Goal: Task Accomplishment & Management: Manage account settings

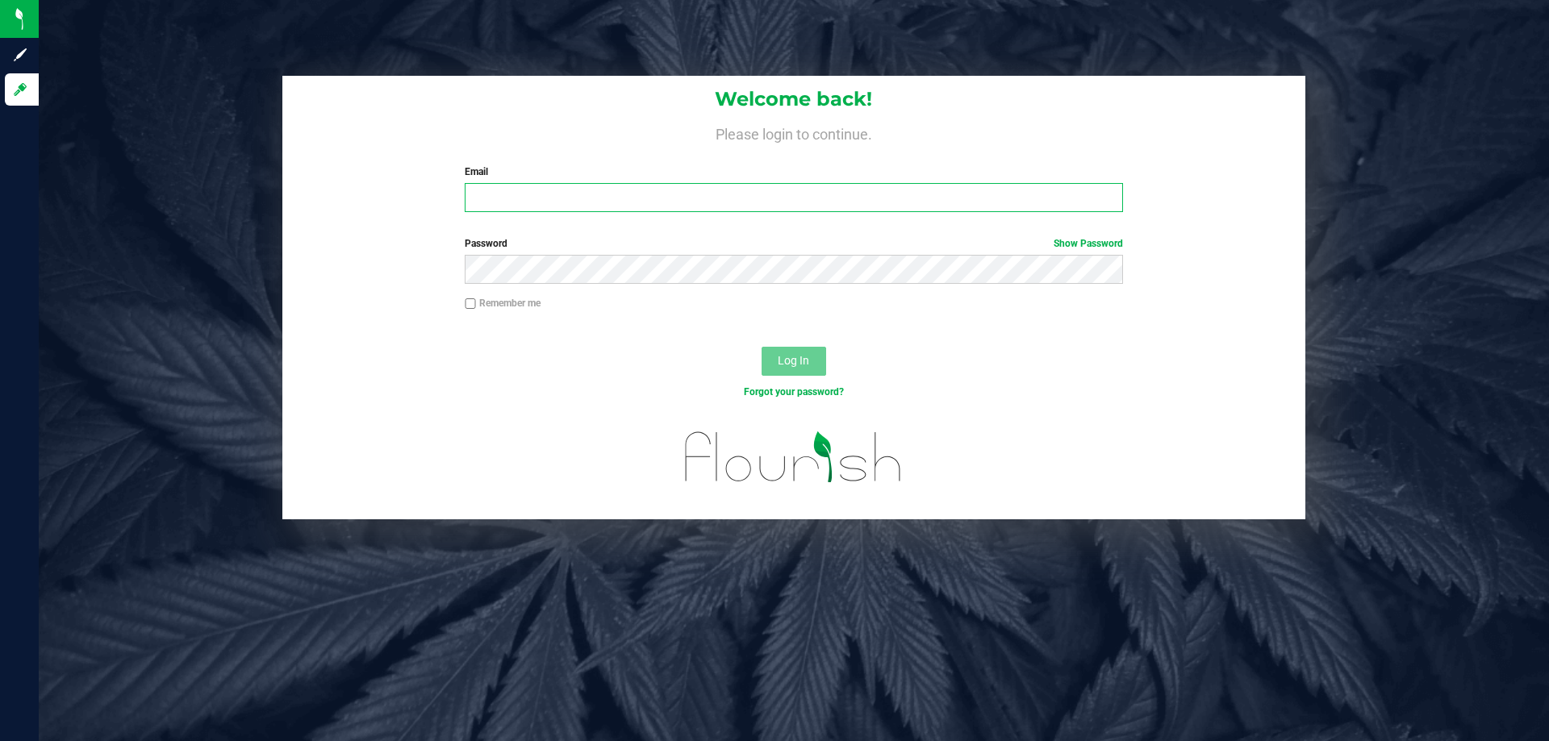
click at [495, 211] on input "Email" at bounding box center [793, 197] width 657 height 29
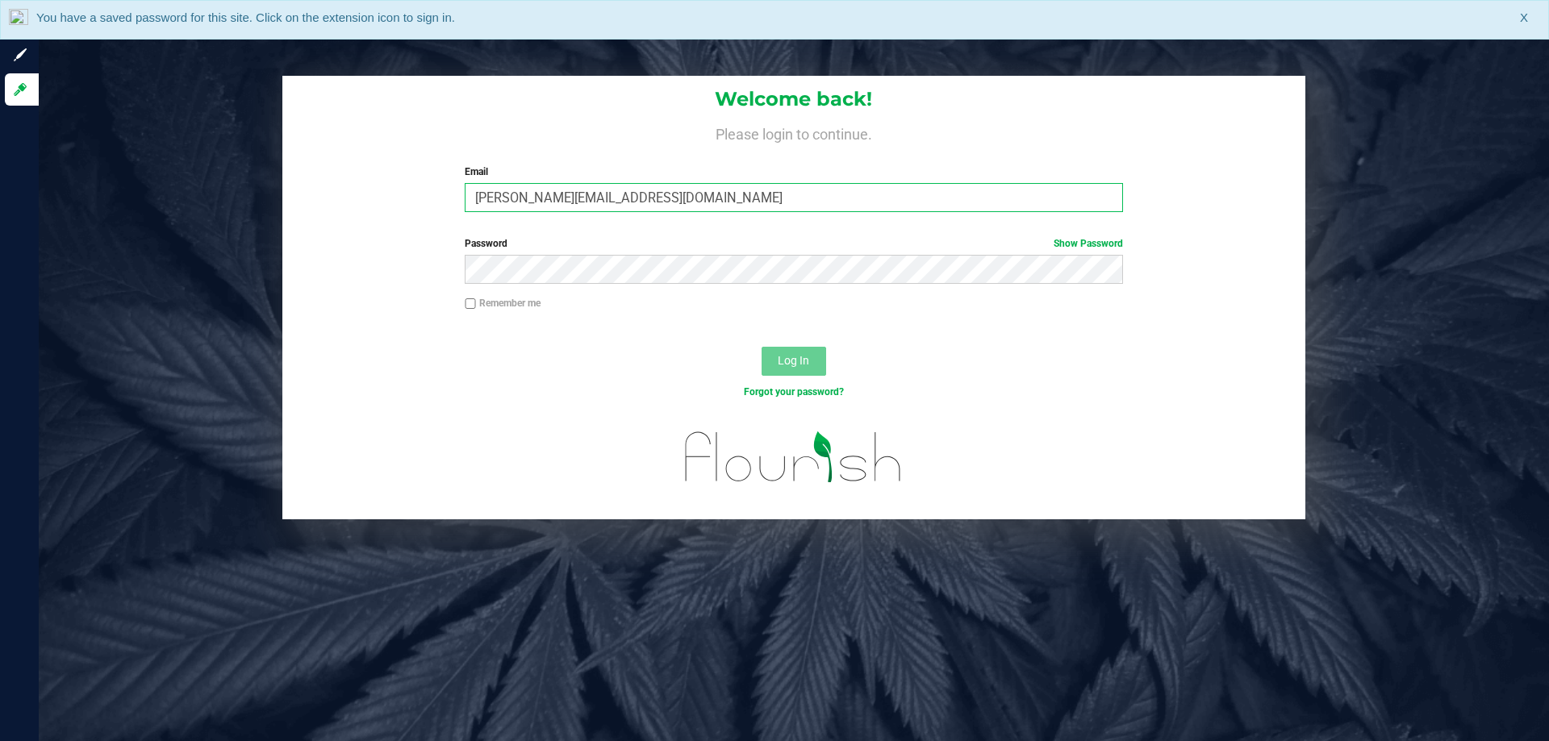
type input "Clemons@liveparallel.com"
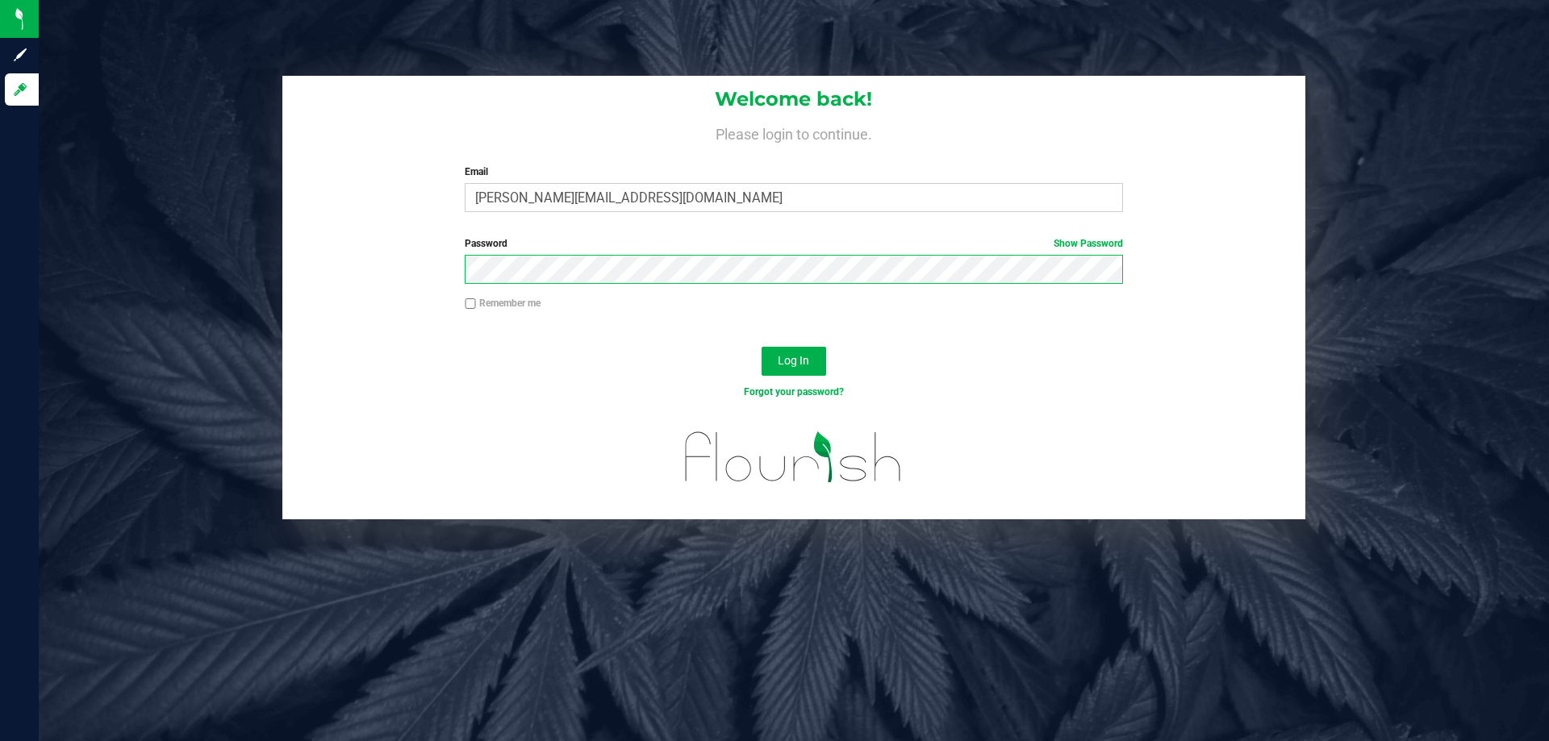
click at [761, 347] on button "Log In" at bounding box center [793, 361] width 65 height 29
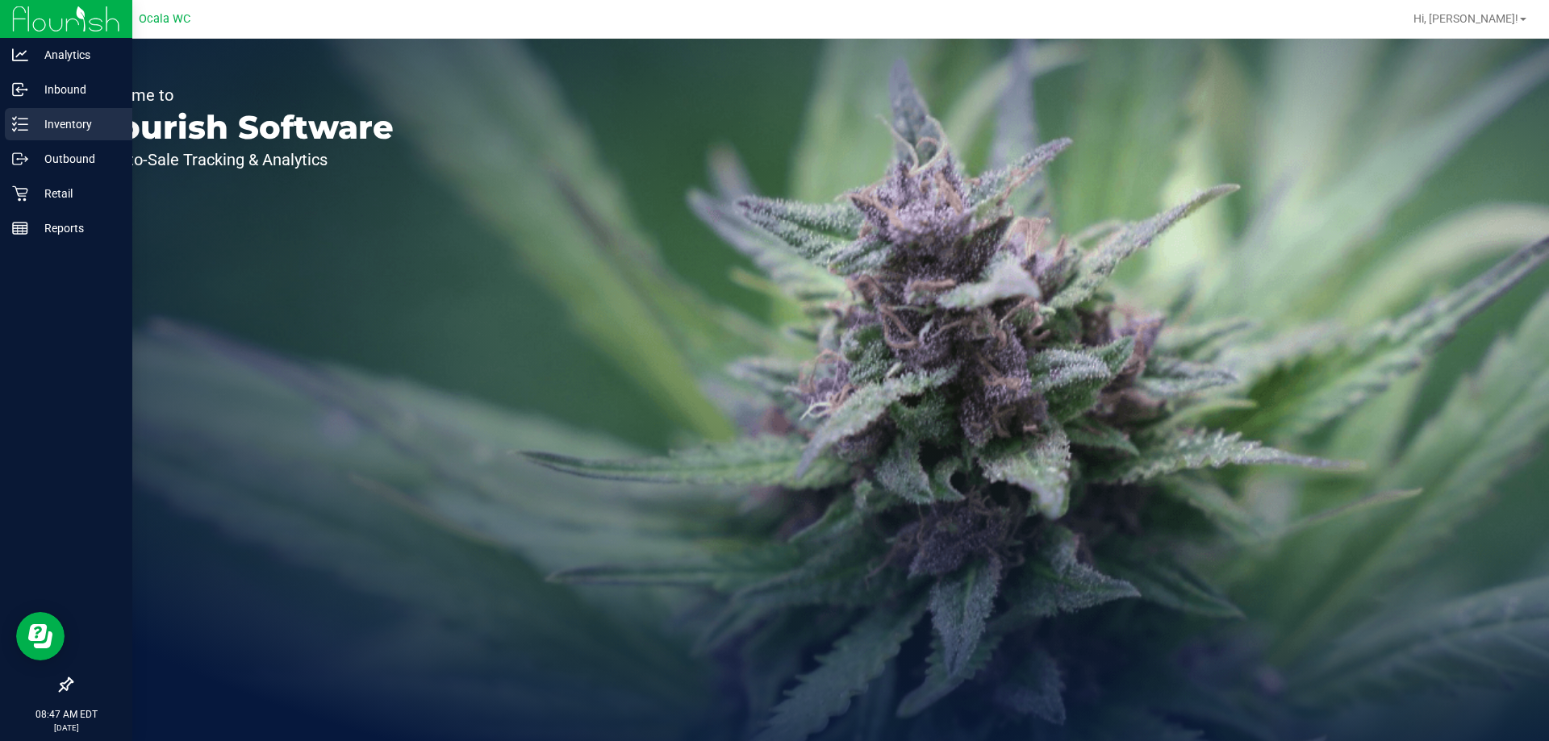
click at [15, 121] on icon at bounding box center [20, 124] width 16 height 16
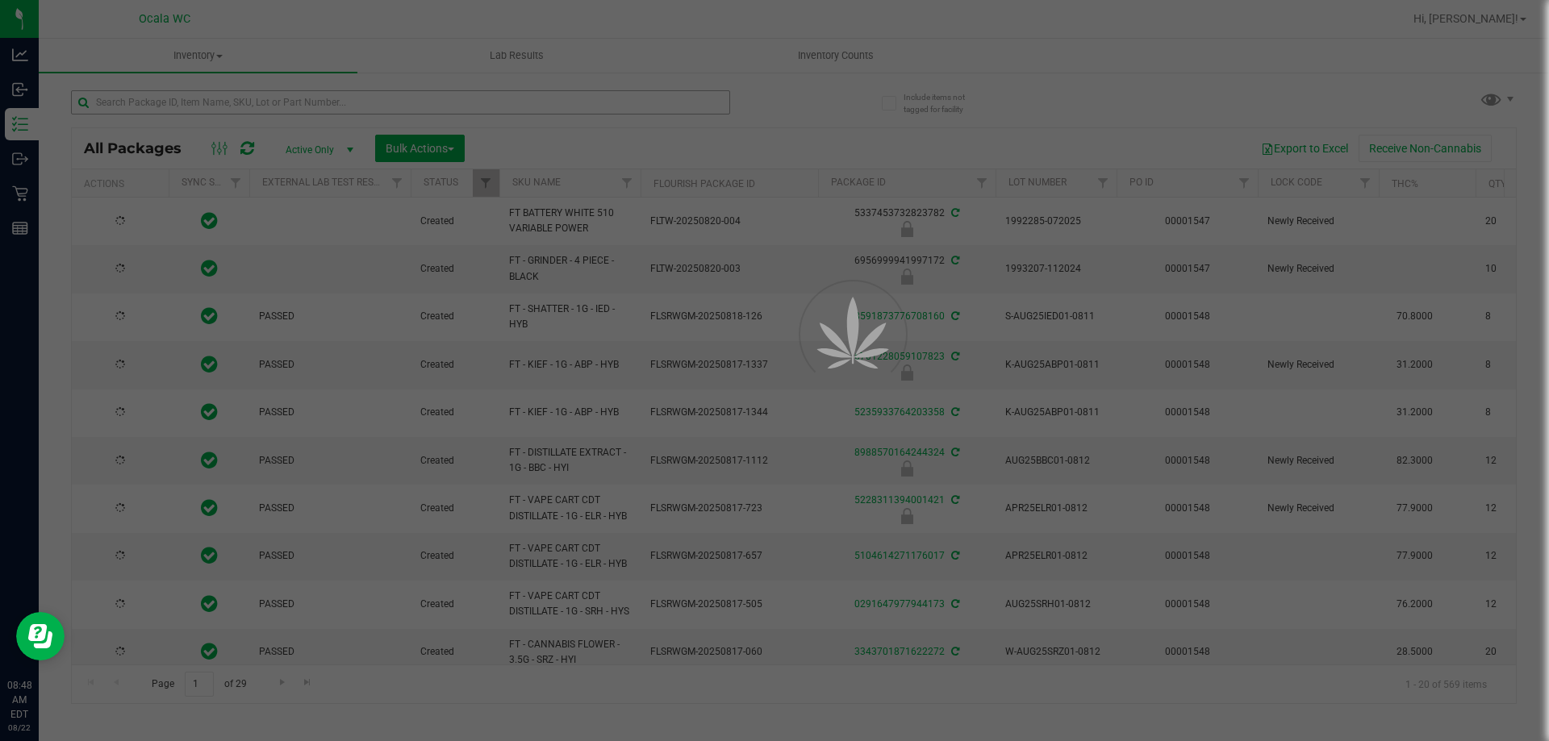
click at [169, 103] on div at bounding box center [774, 370] width 1549 height 741
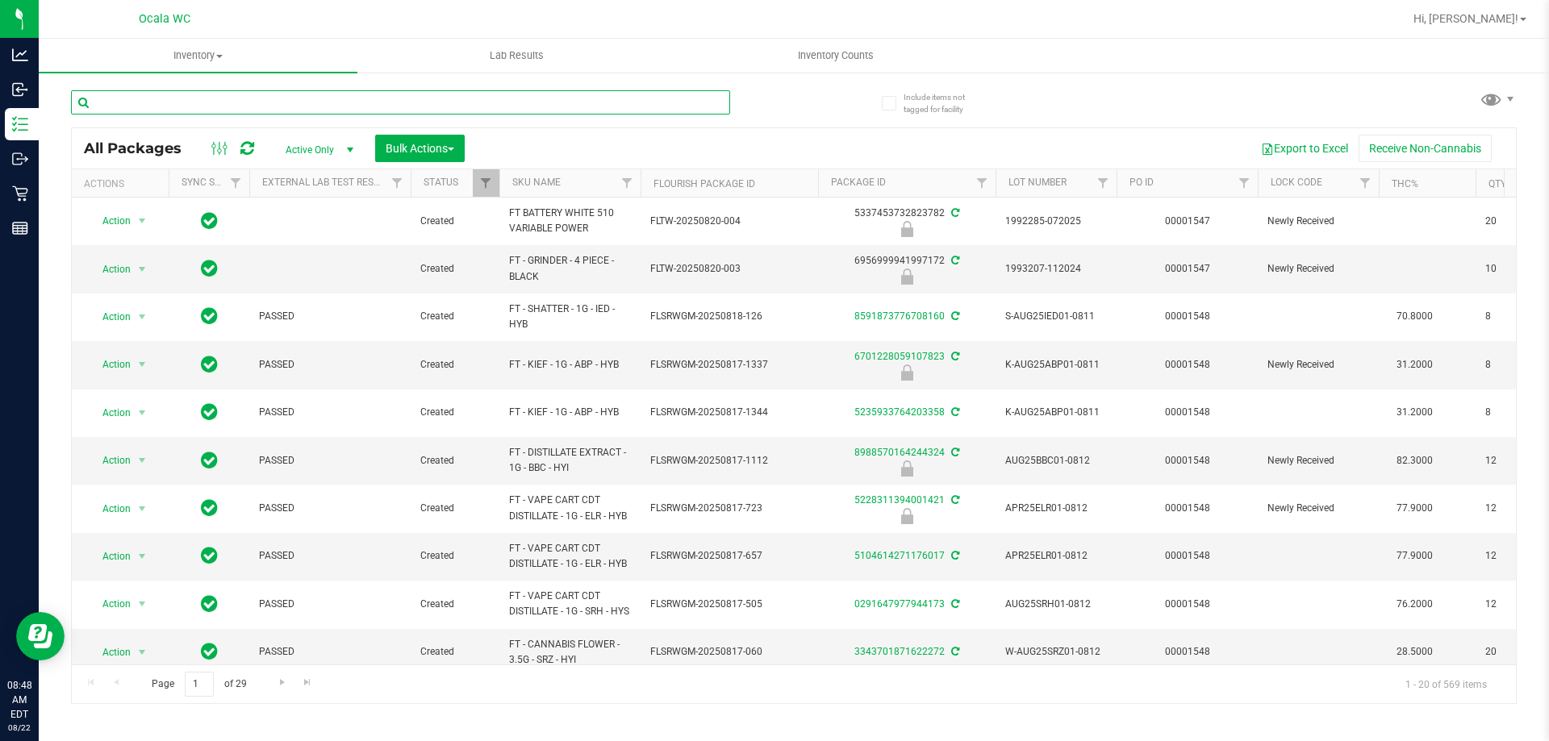
click at [169, 103] on input "text" at bounding box center [400, 102] width 659 height 24
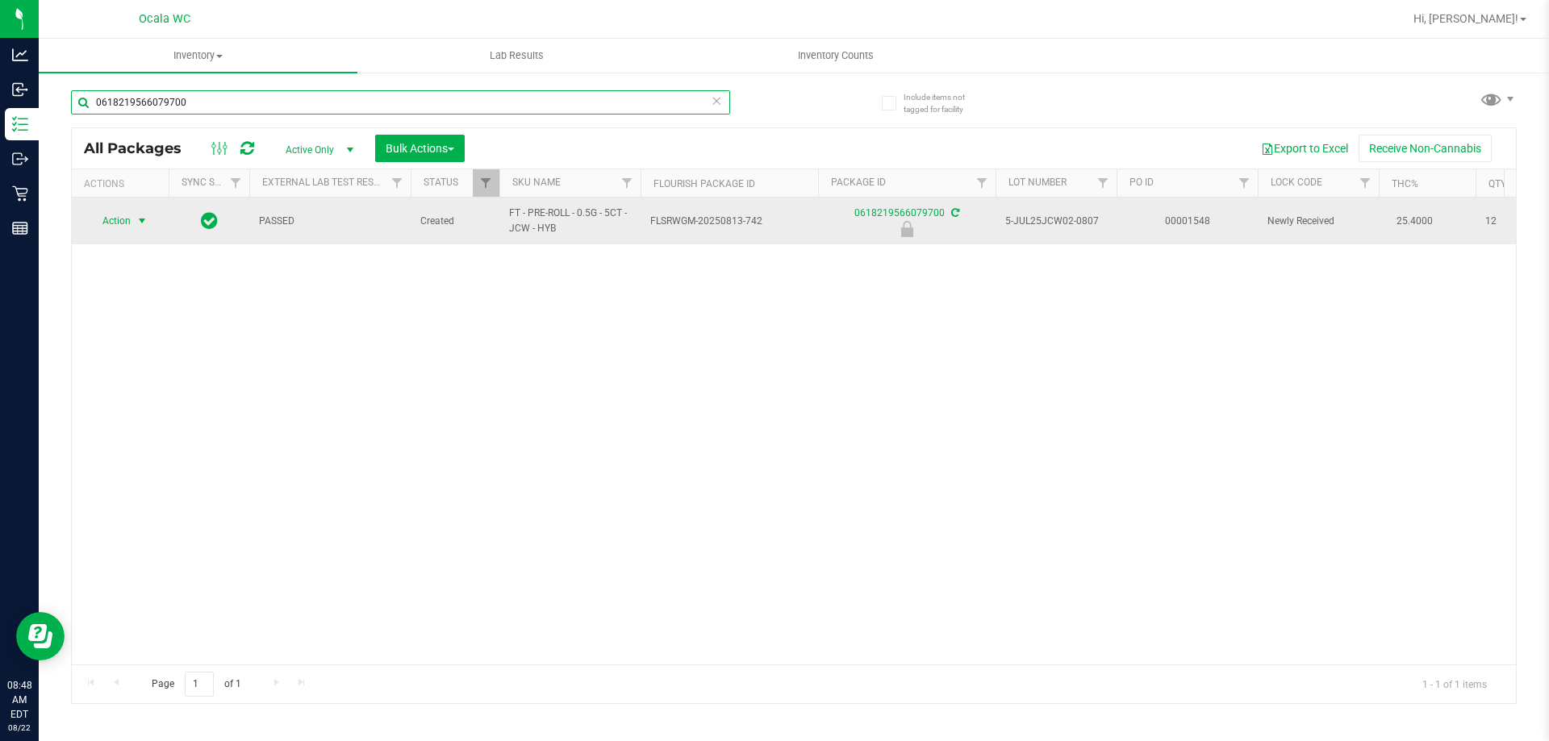
type input "0618219566079700"
click at [119, 224] on span "Action" at bounding box center [110, 221] width 44 height 23
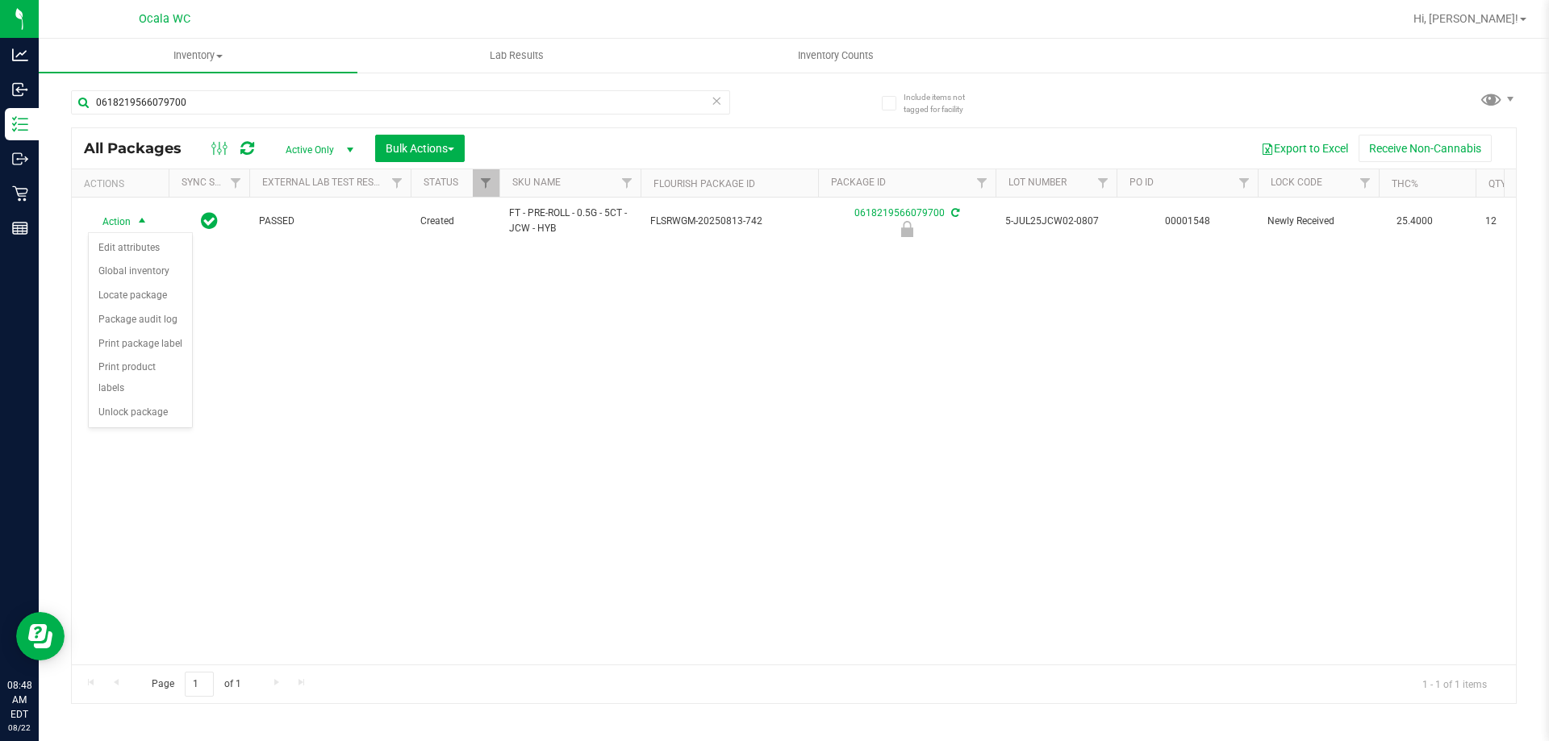
click at [332, 437] on div "Action Action Edit attributes Global inventory Locate package Package audit log…" at bounding box center [794, 431] width 1444 height 467
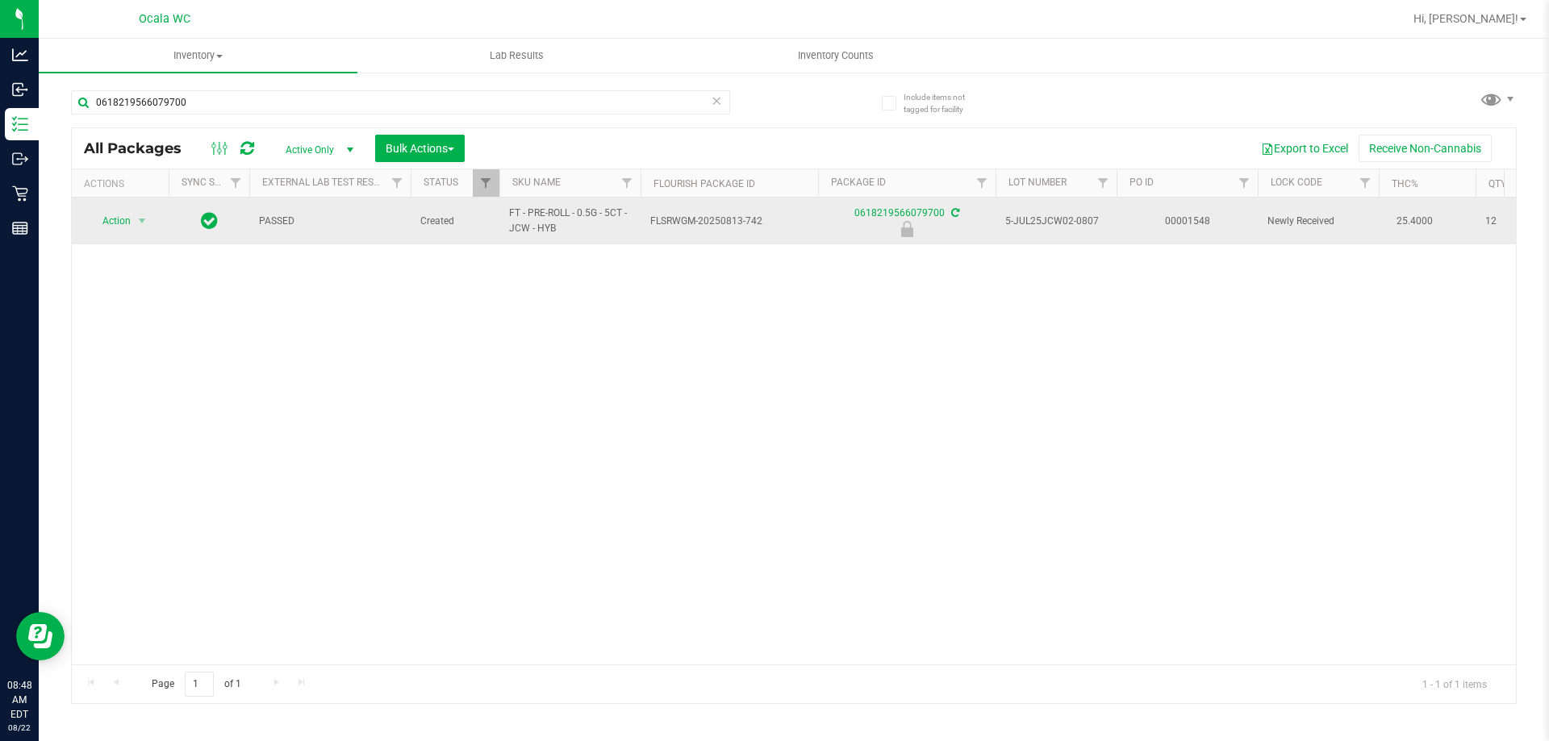
click at [123, 208] on td "Action Action Edit attributes Global inventory Locate package Package audit log…" at bounding box center [120, 221] width 97 height 47
click at [122, 224] on span "Action" at bounding box center [110, 221] width 44 height 23
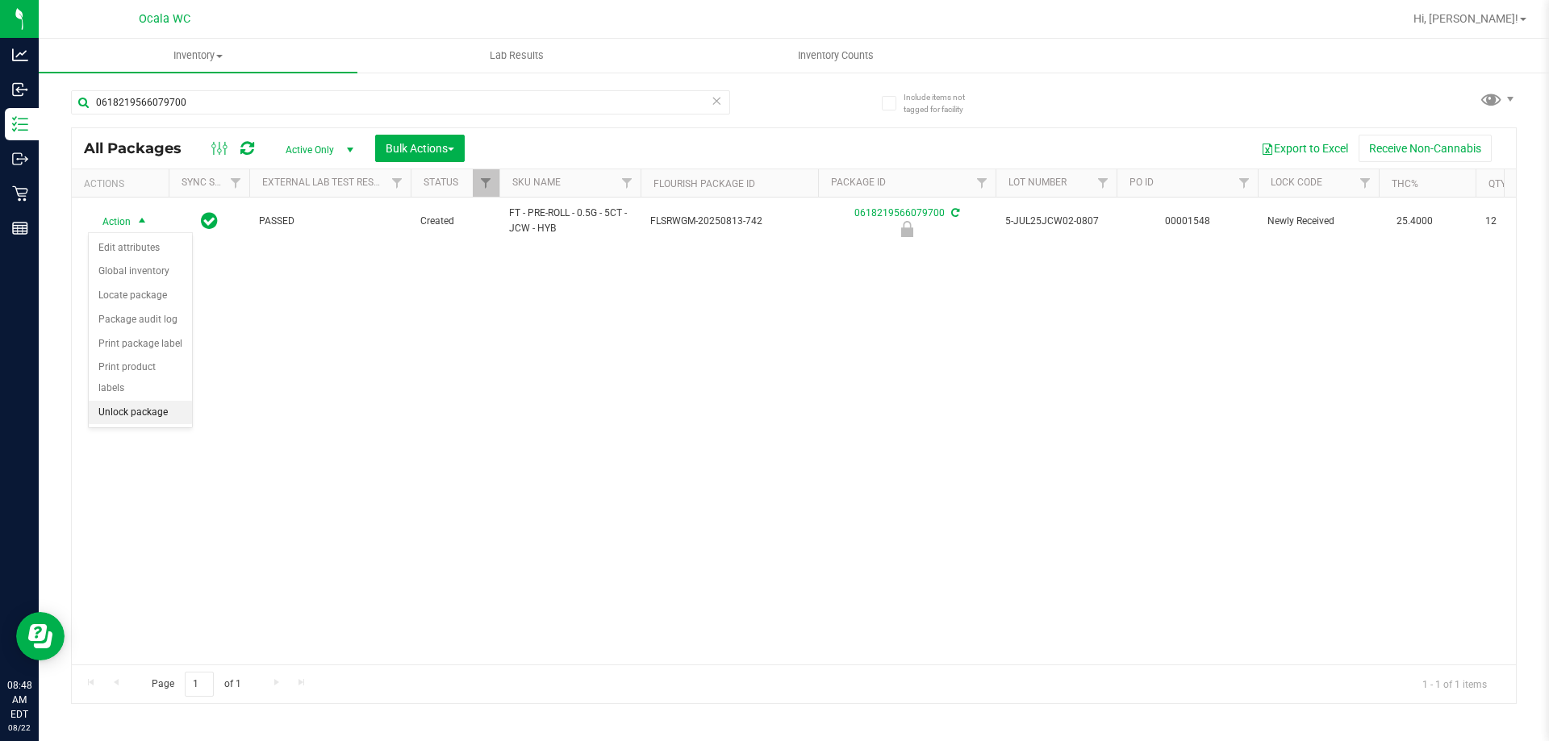
click at [142, 401] on li "Unlock package" at bounding box center [140, 413] width 103 height 24
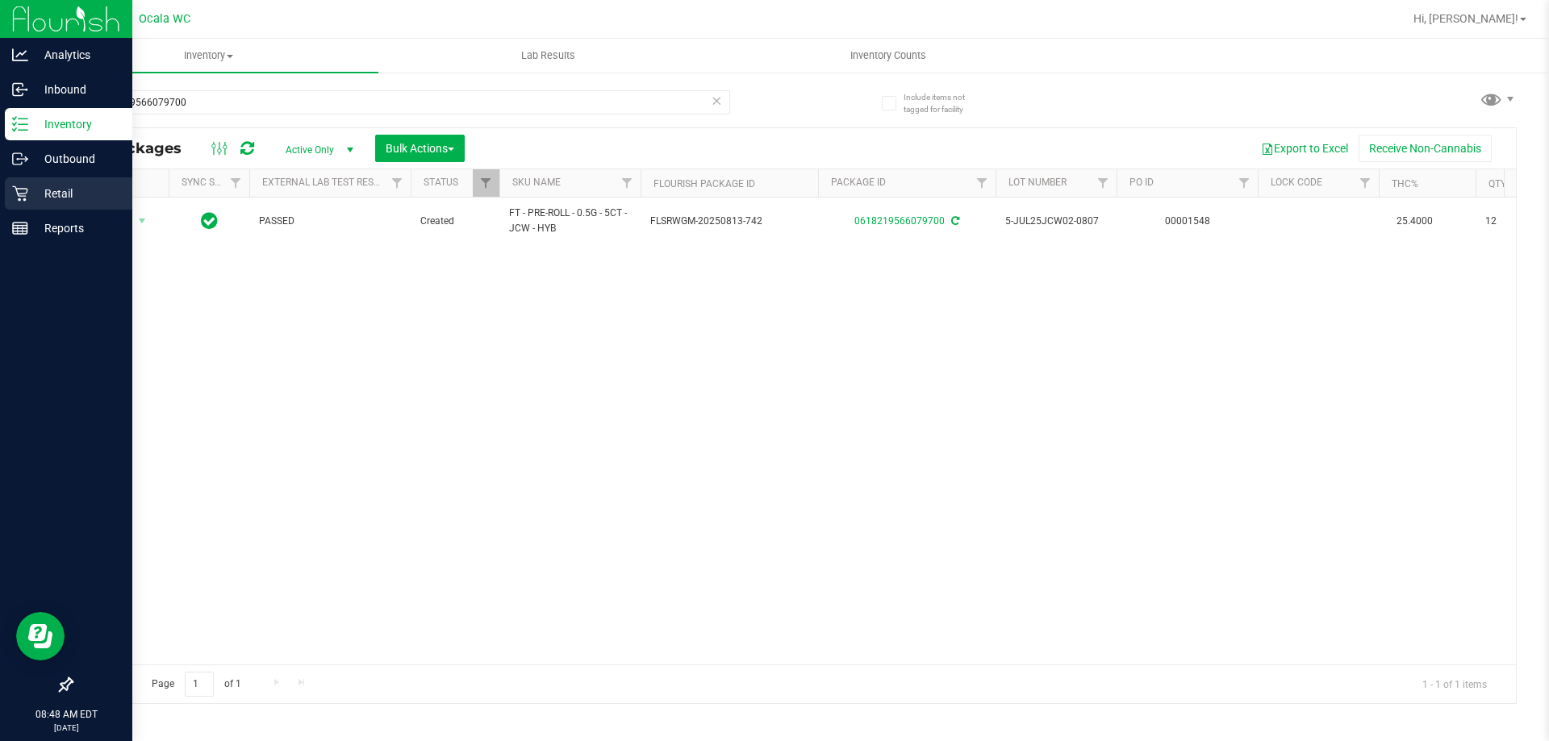
click at [29, 184] on p "Retail" at bounding box center [76, 193] width 97 height 19
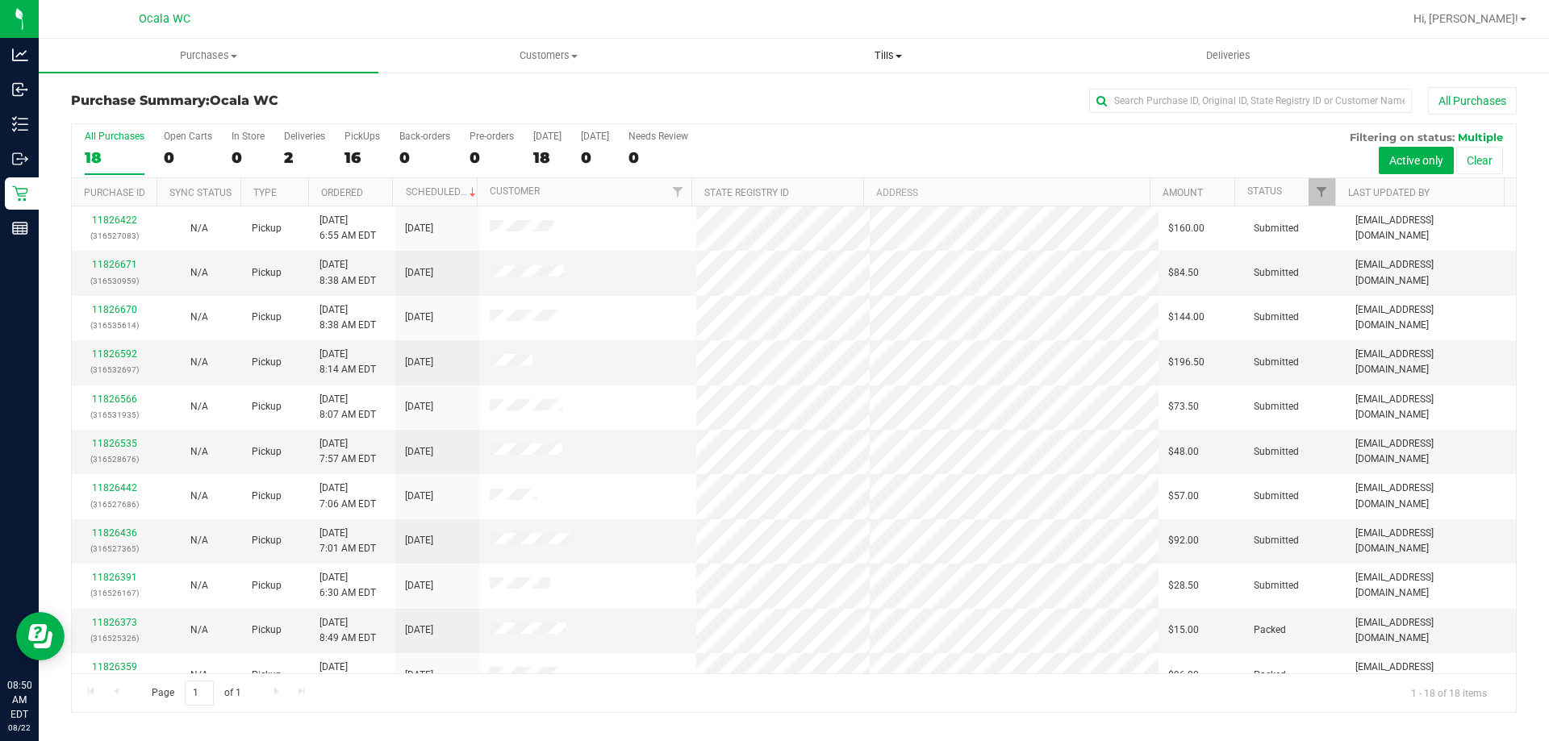
click at [911, 51] on span "Tills" at bounding box center [888, 55] width 338 height 15
click at [791, 96] on span "Manage tills" at bounding box center [772, 97] width 109 height 14
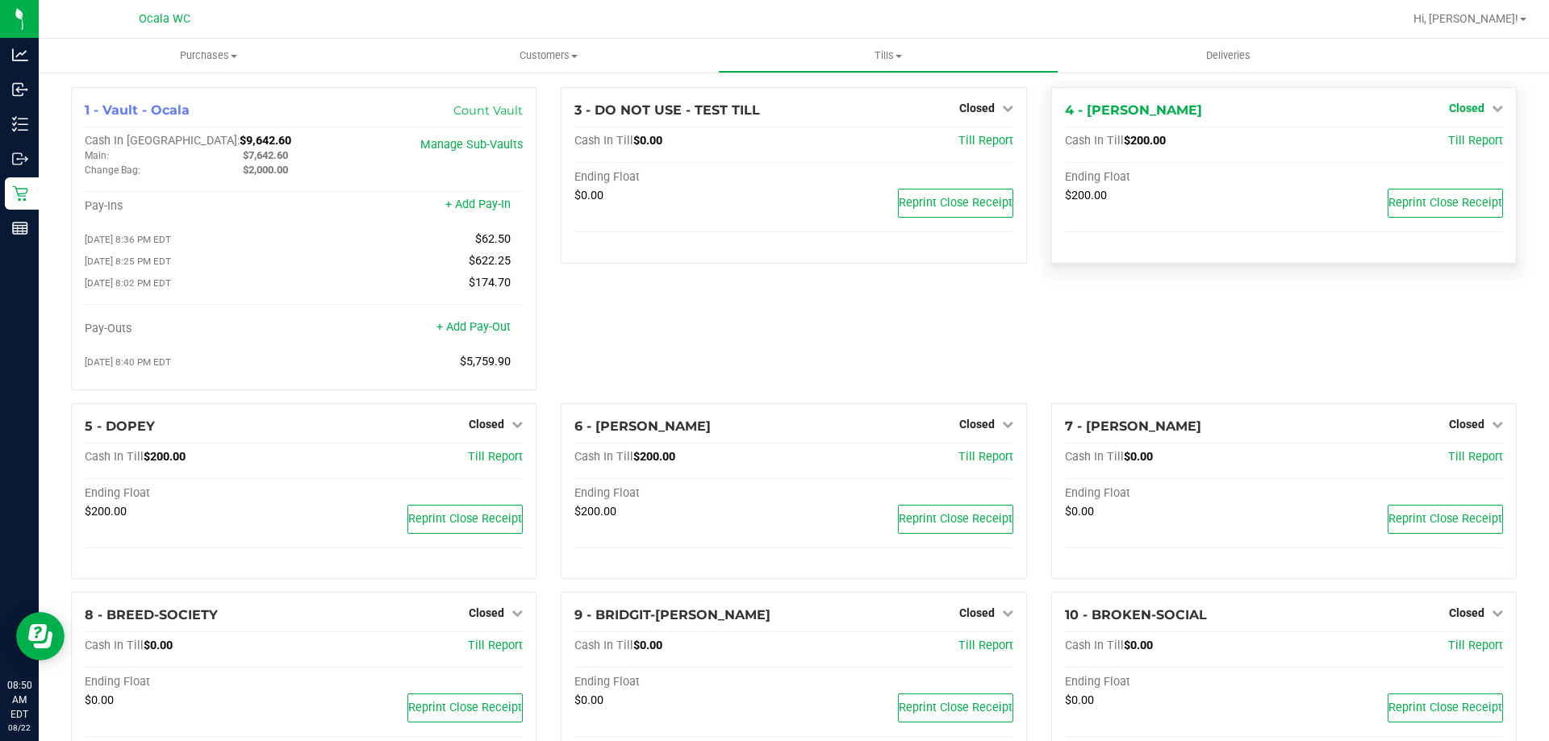
click at [1450, 102] on span "Closed" at bounding box center [1466, 108] width 35 height 13
click at [932, 25] on div at bounding box center [846, 18] width 1114 height 31
click at [1445, 139] on link "Open Till" at bounding box center [1466, 142] width 43 height 13
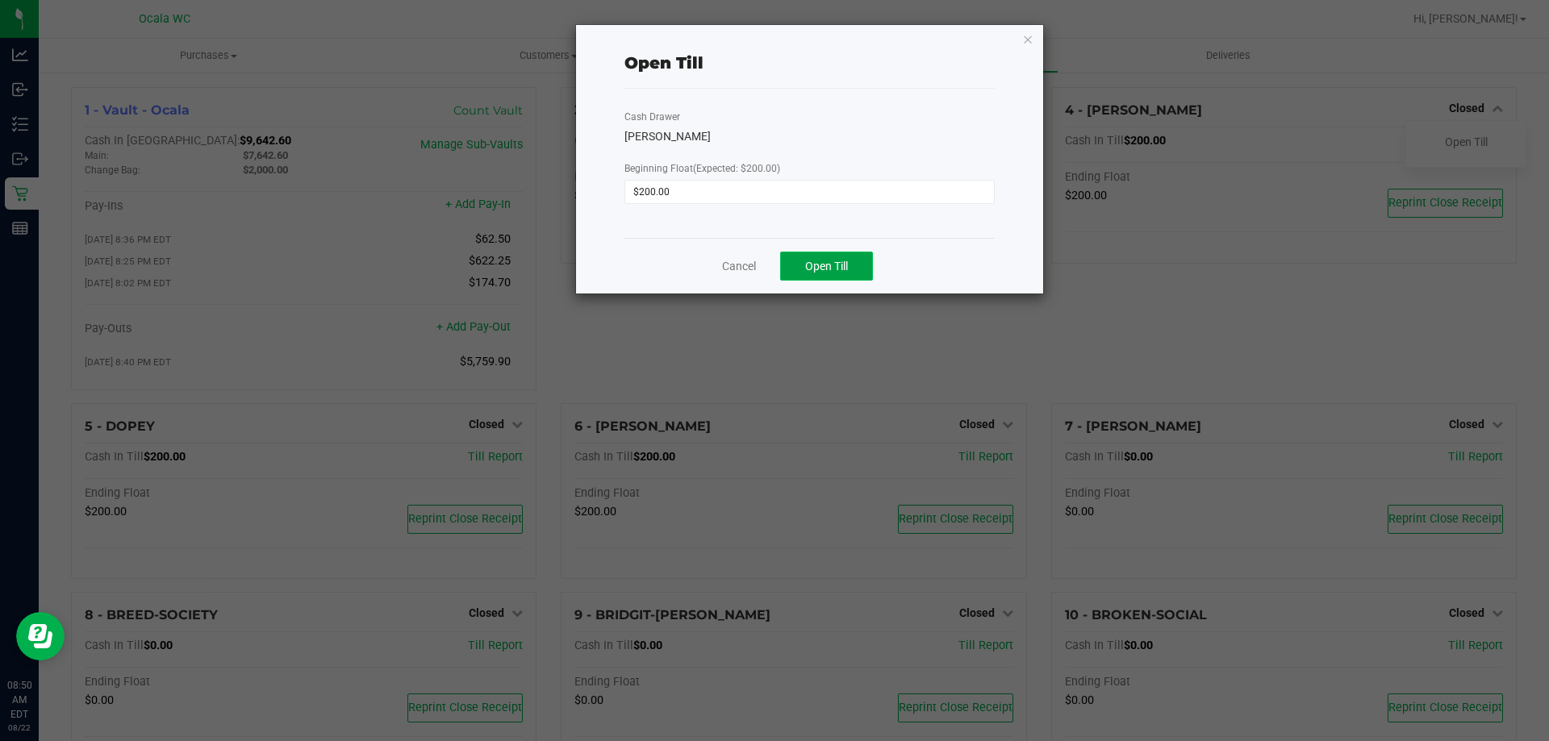
click at [832, 261] on span "Open Till" at bounding box center [826, 266] width 43 height 13
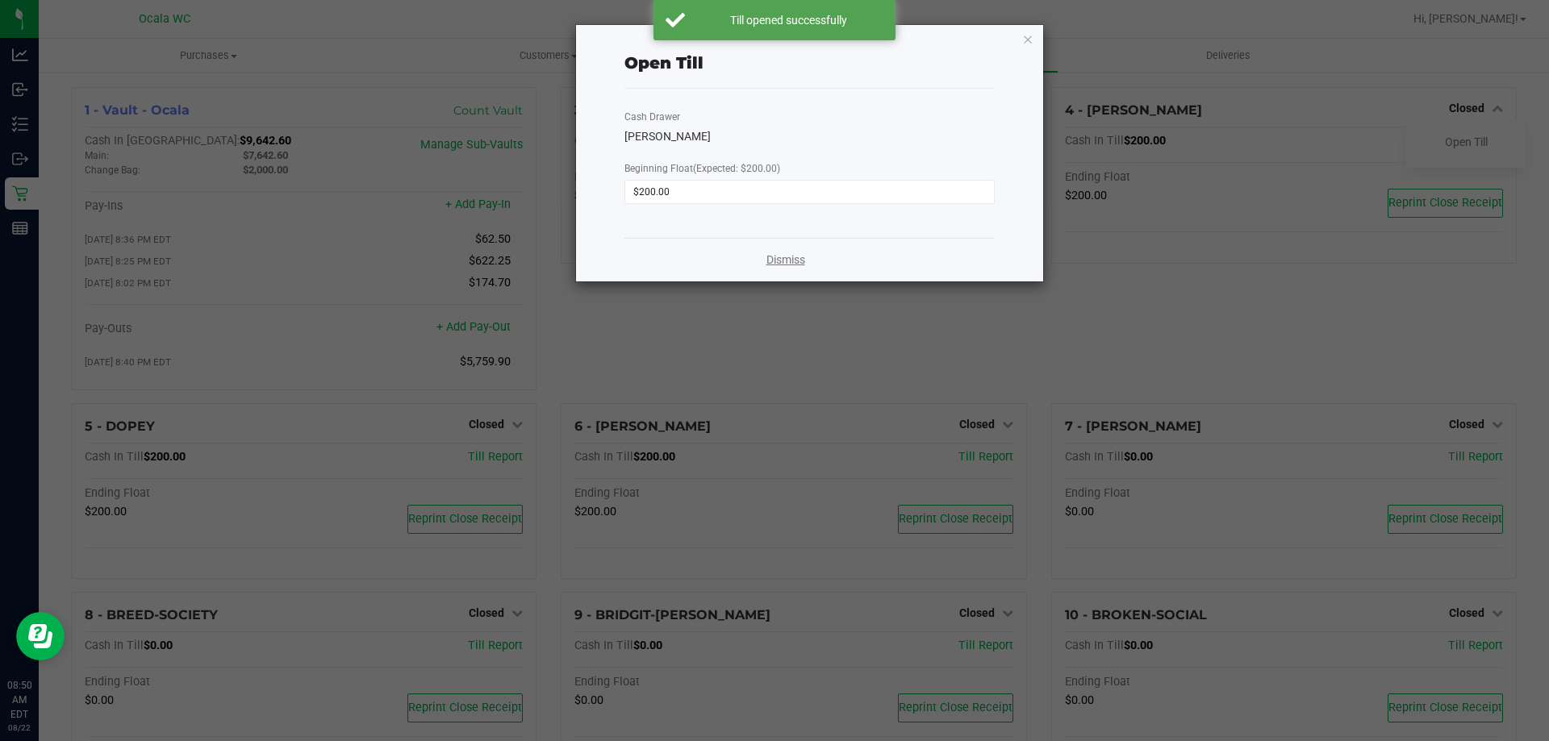
click at [794, 252] on link "Dismiss" at bounding box center [785, 260] width 39 height 17
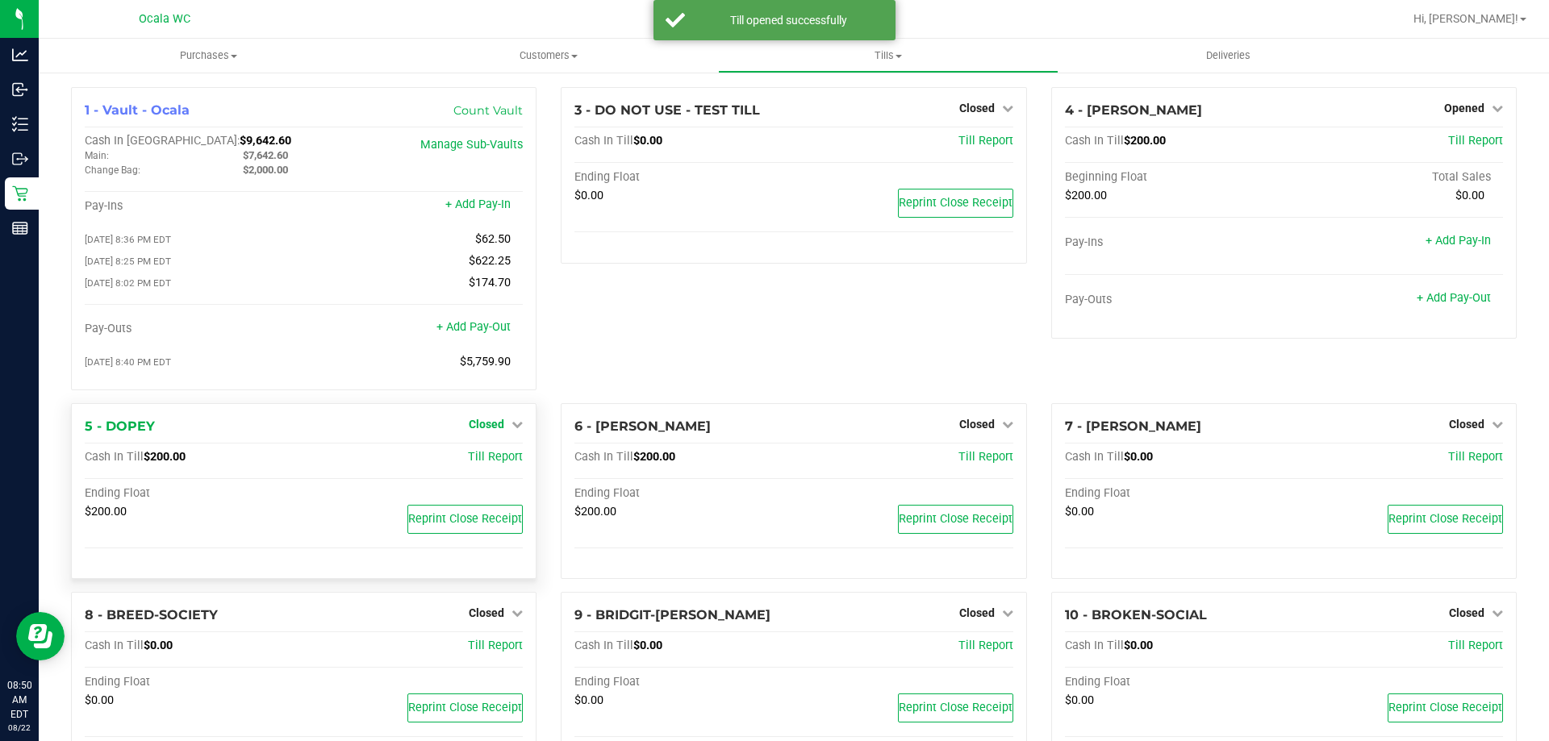
click at [488, 429] on span "Closed" at bounding box center [486, 424] width 35 height 13
click at [491, 460] on link "Open Till" at bounding box center [486, 457] width 43 height 13
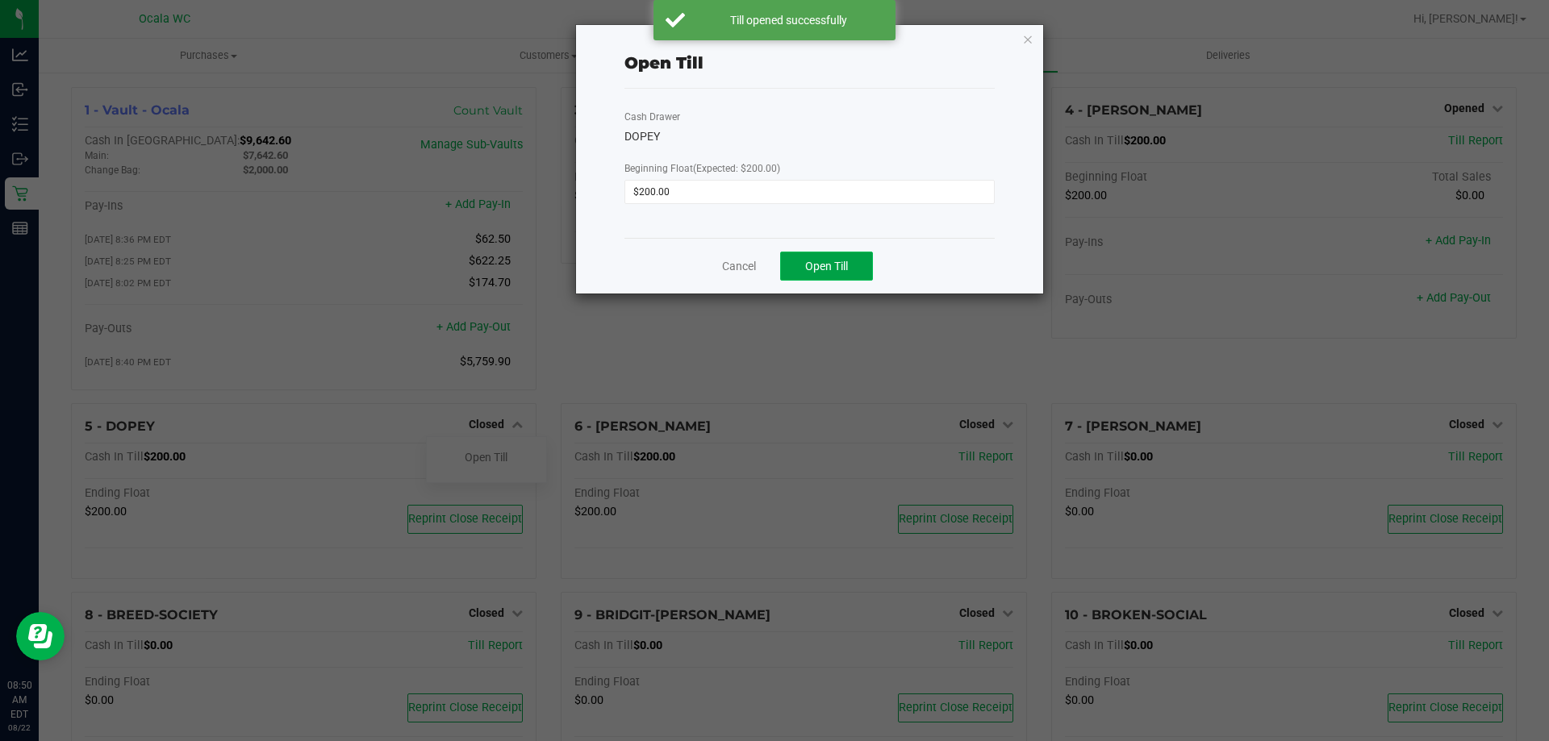
click at [828, 269] on span "Open Till" at bounding box center [826, 266] width 43 height 13
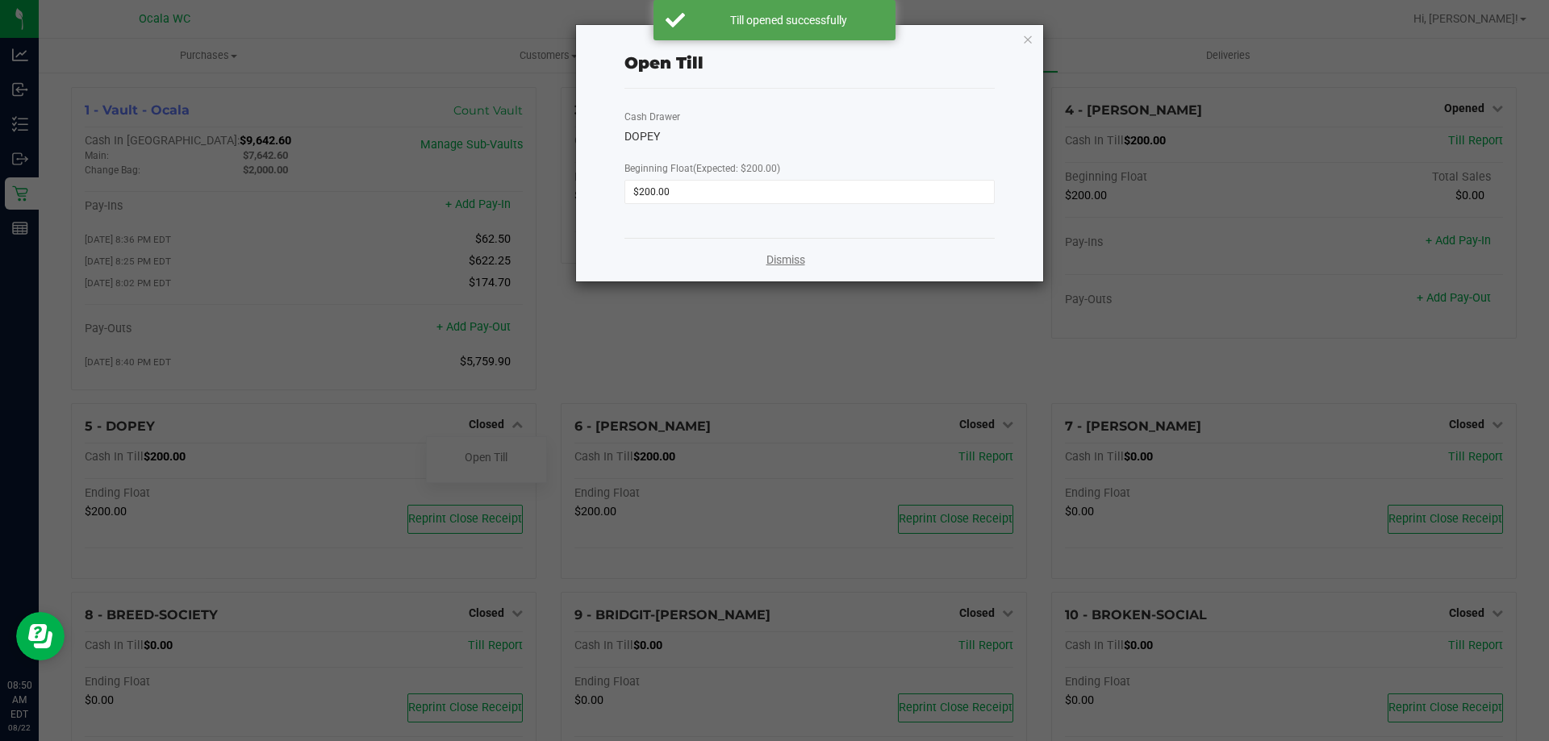
click at [788, 268] on link "Dismiss" at bounding box center [785, 260] width 39 height 17
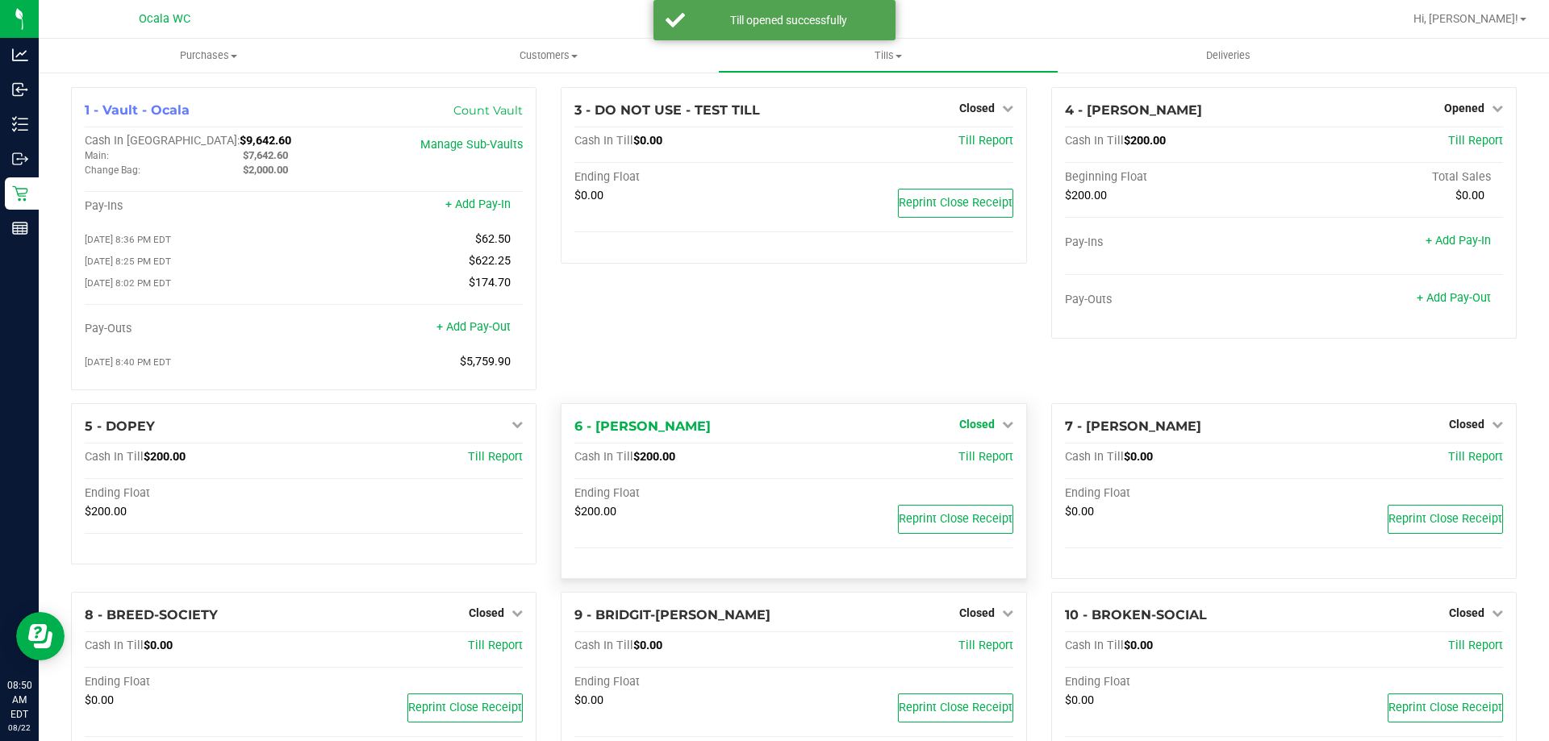
click at [972, 428] on span "Closed" at bounding box center [976, 424] width 35 height 13
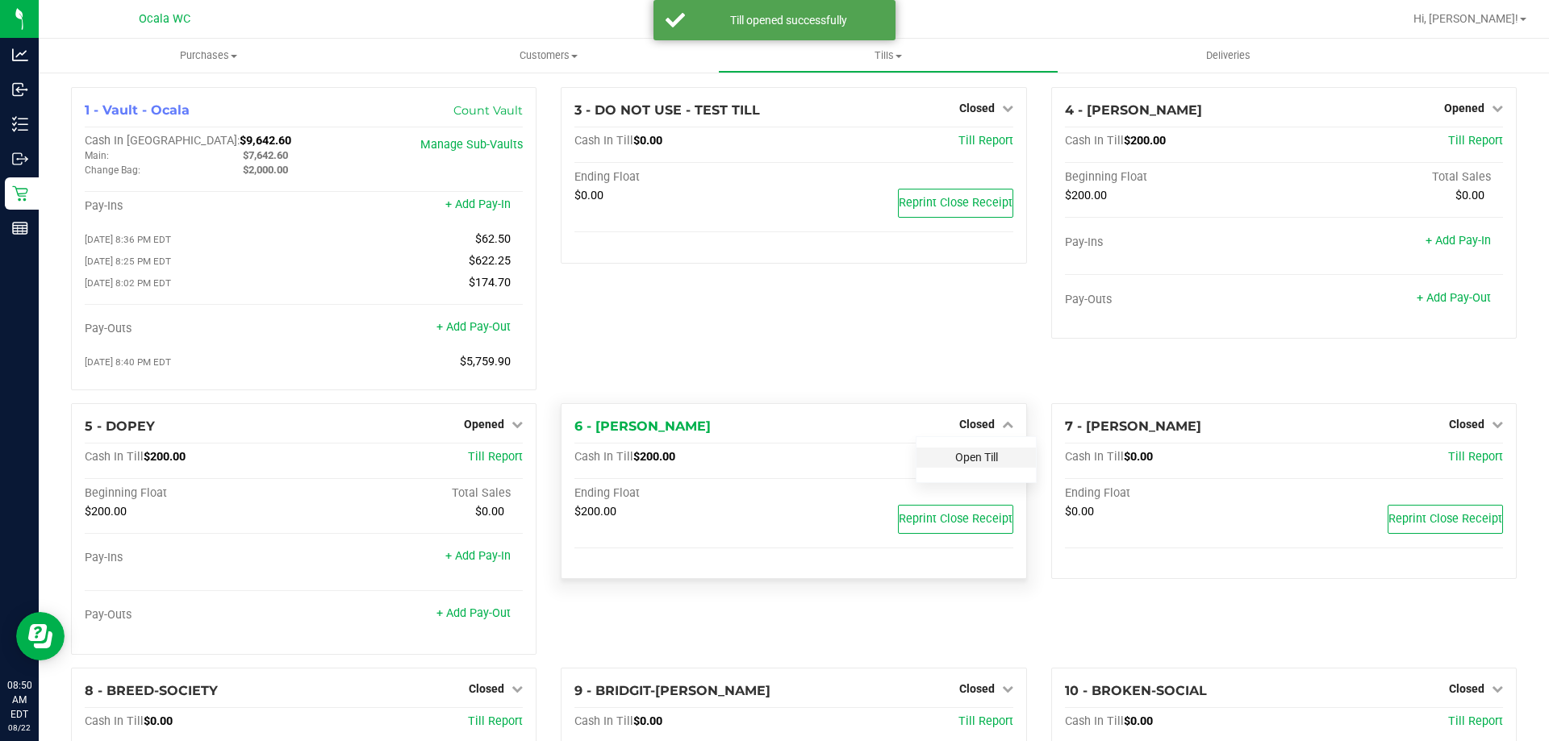
click at [976, 464] on link "Open Till" at bounding box center [976, 457] width 43 height 13
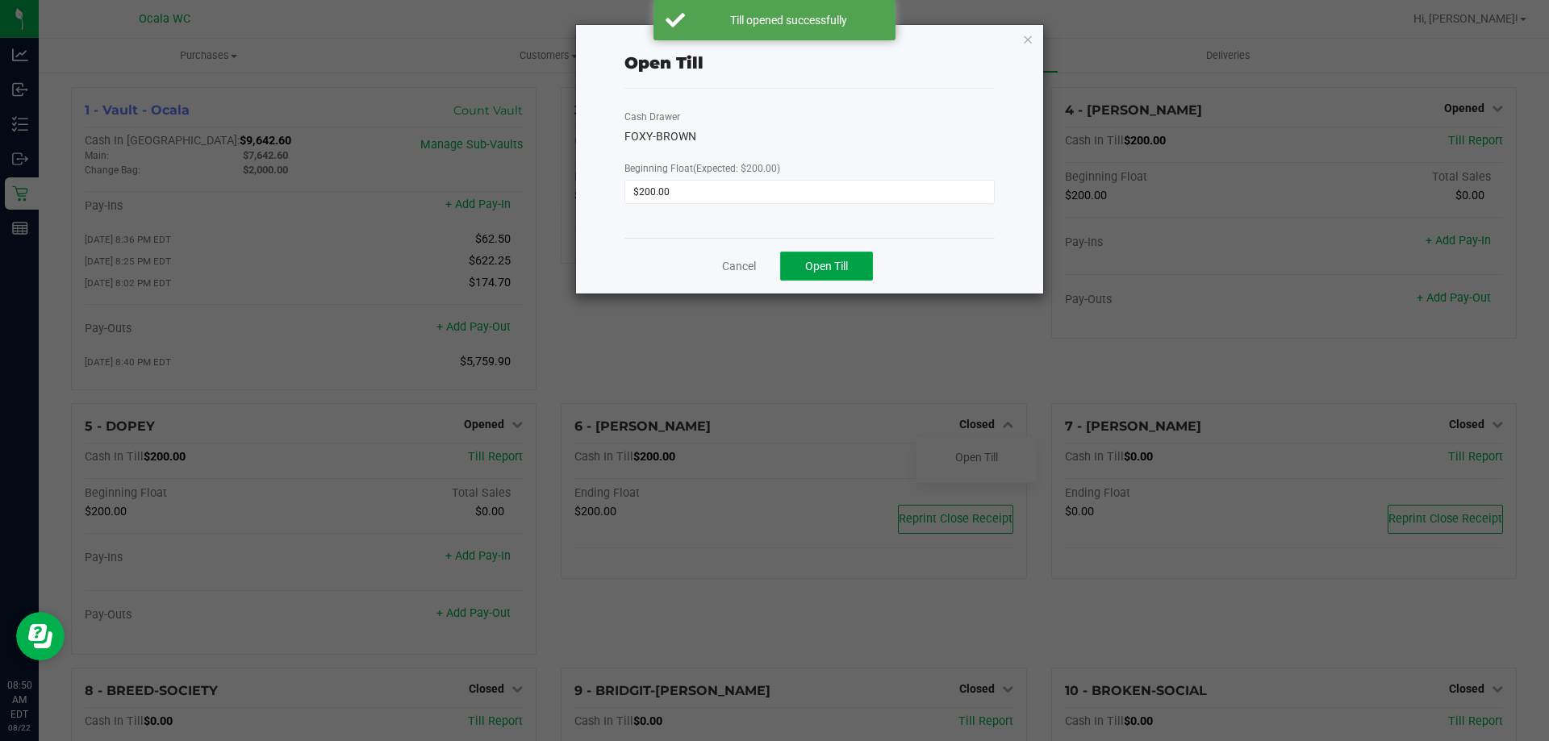
click at [819, 265] on span "Open Till" at bounding box center [826, 266] width 43 height 13
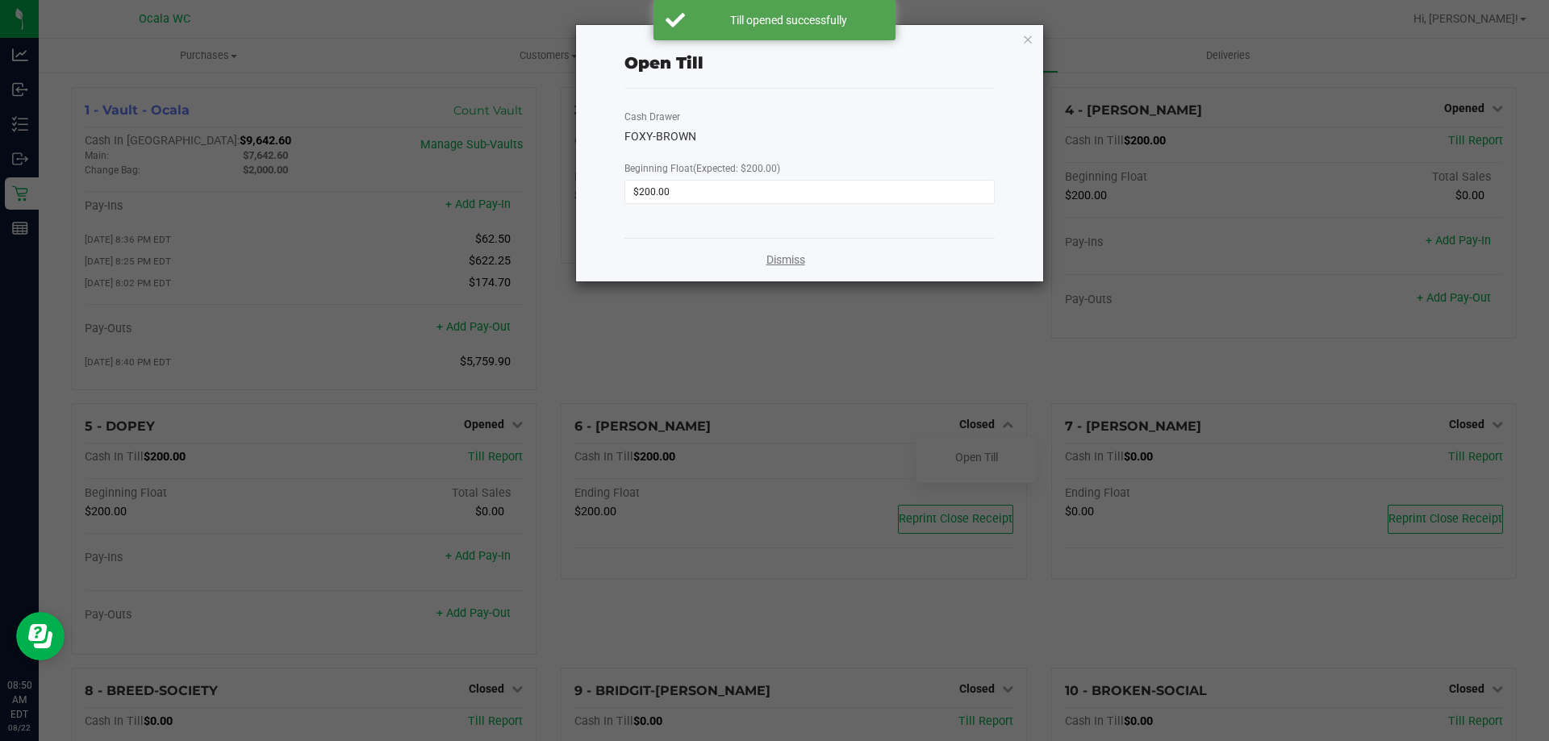
click at [798, 261] on link "Dismiss" at bounding box center [785, 260] width 39 height 17
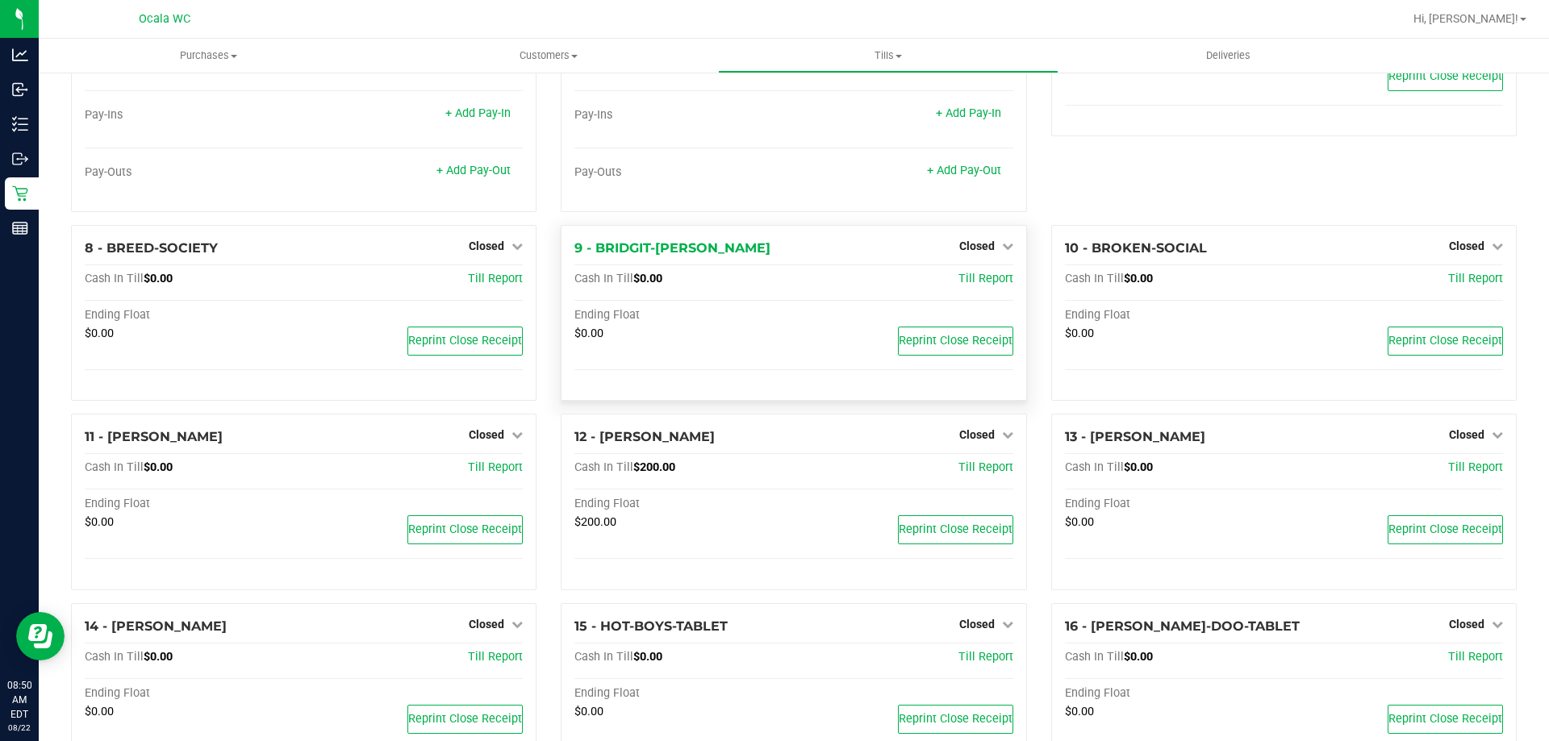
scroll to position [484, 0]
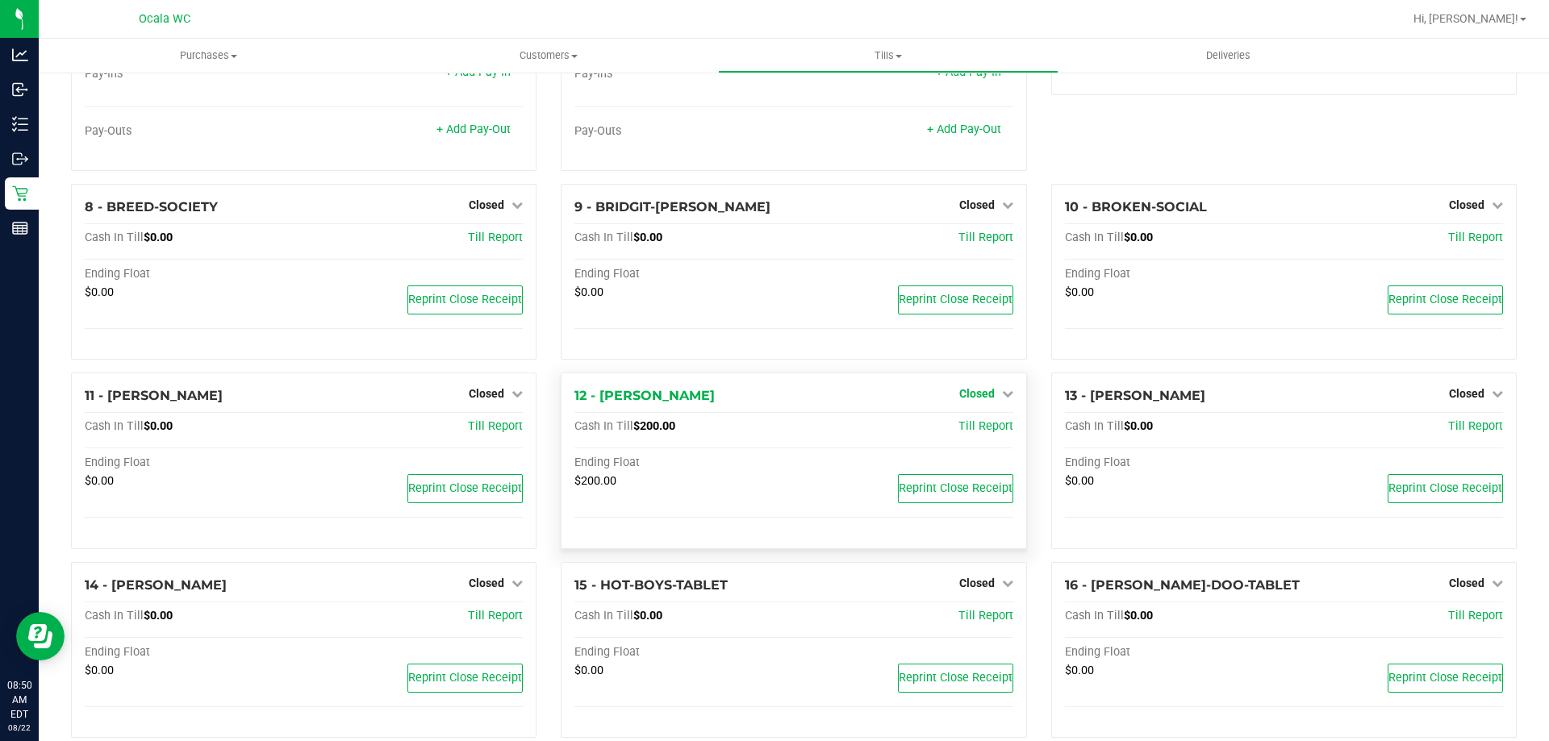
click at [968, 398] on span "Closed" at bounding box center [976, 393] width 35 height 13
click at [975, 434] on link "Open Till" at bounding box center [976, 427] width 43 height 13
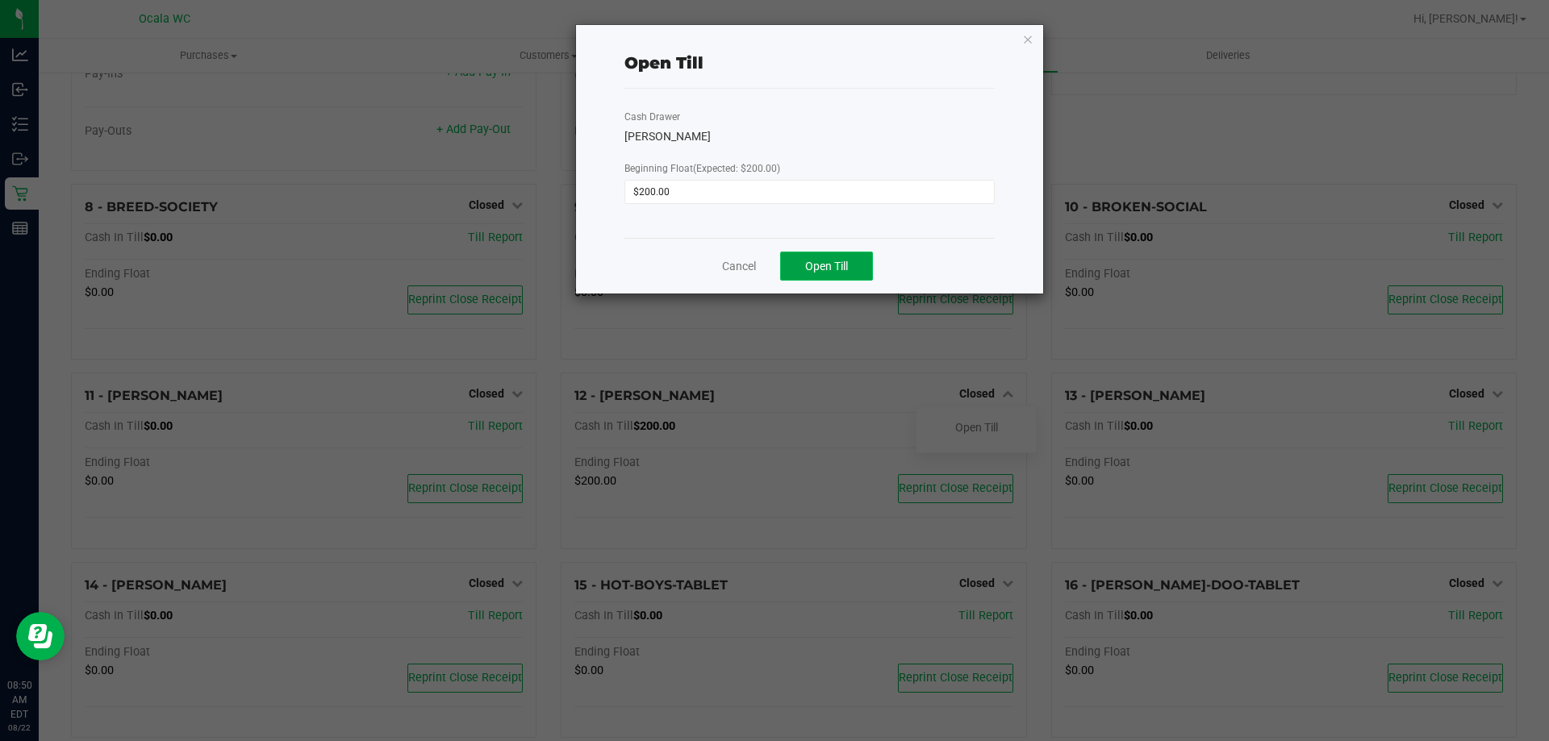
click at [844, 264] on span "Open Till" at bounding box center [826, 266] width 43 height 13
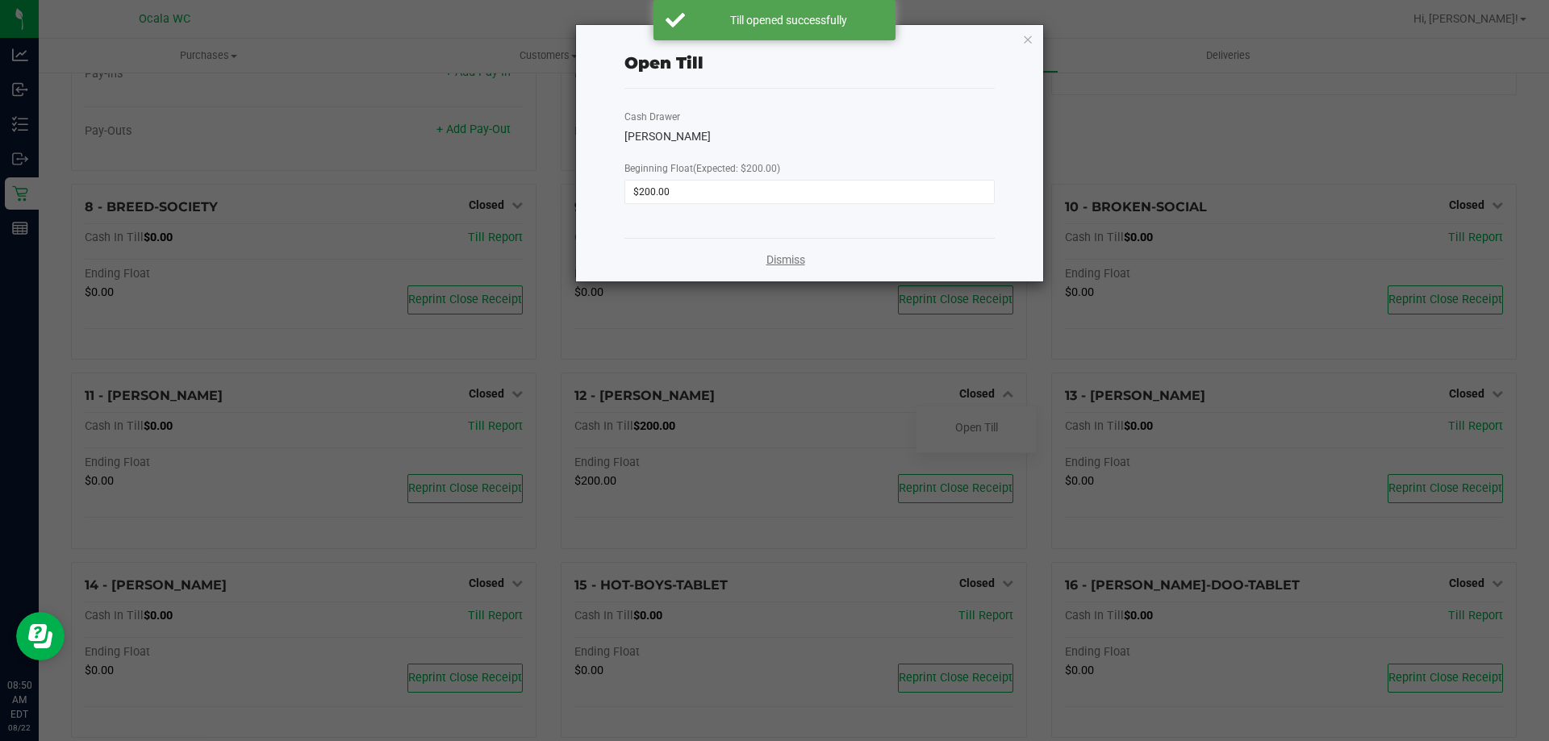
click at [787, 258] on link "Dismiss" at bounding box center [785, 260] width 39 height 17
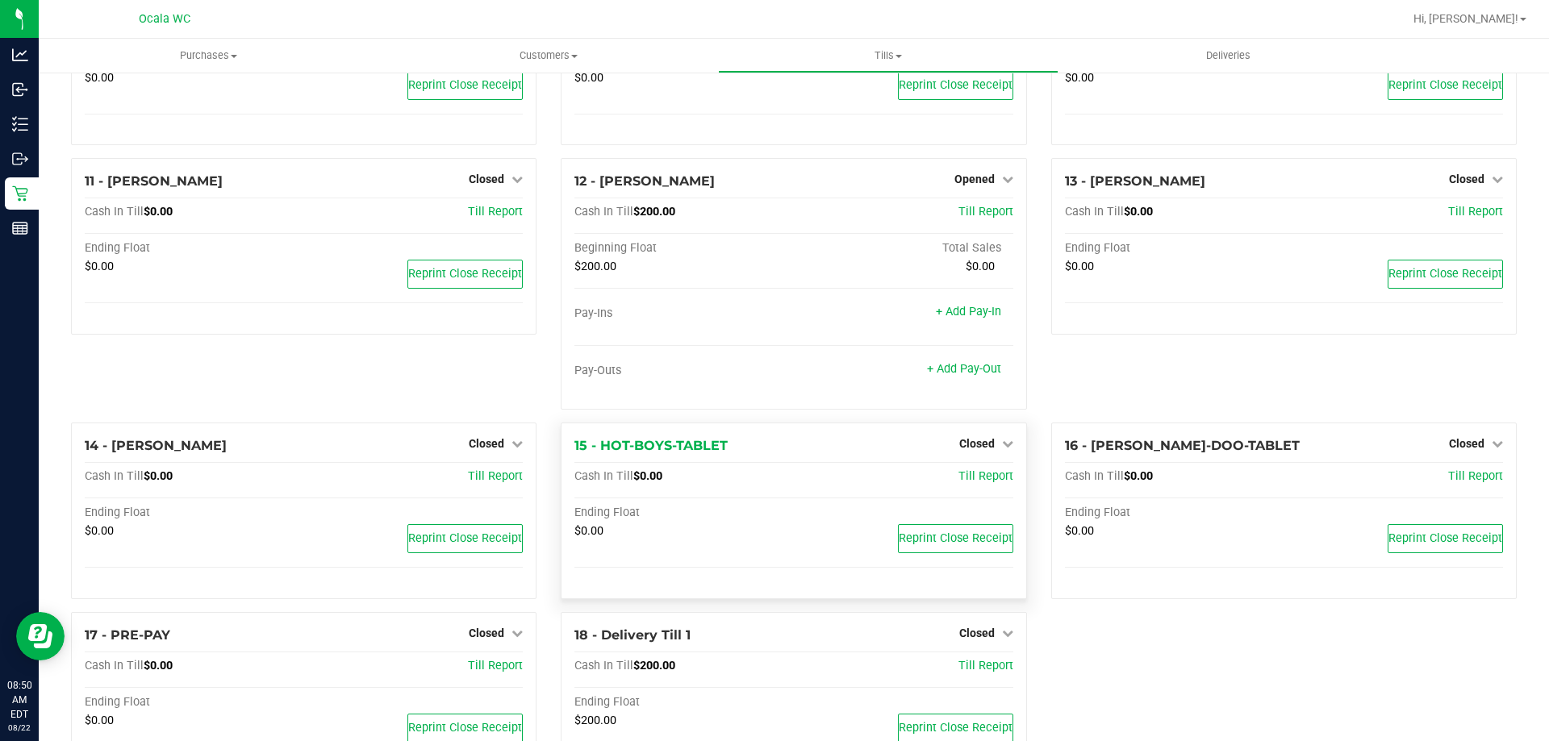
scroll to position [779, 0]
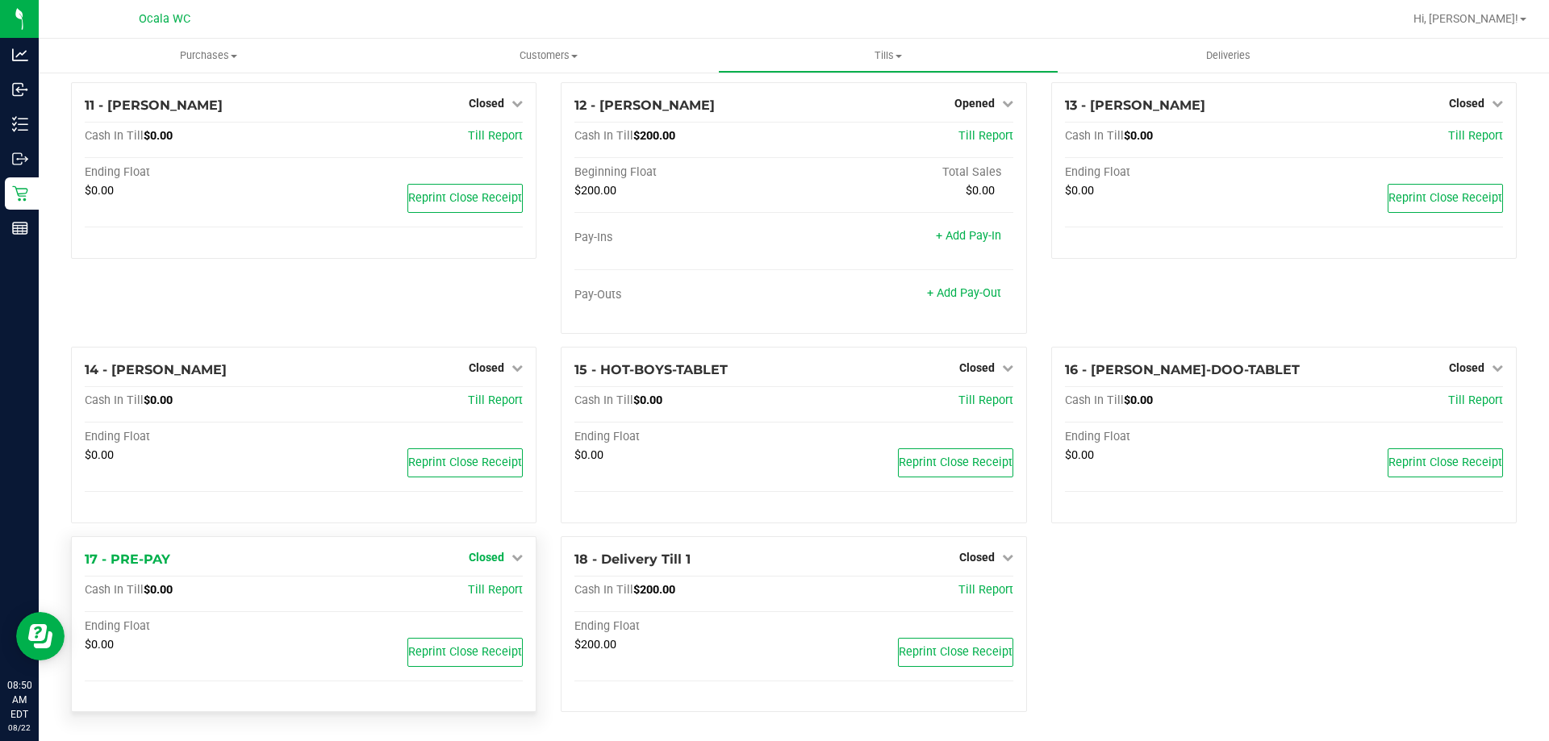
click at [477, 558] on span "Closed" at bounding box center [486, 557] width 35 height 13
click at [484, 588] on link "Open Till" at bounding box center [486, 590] width 43 height 13
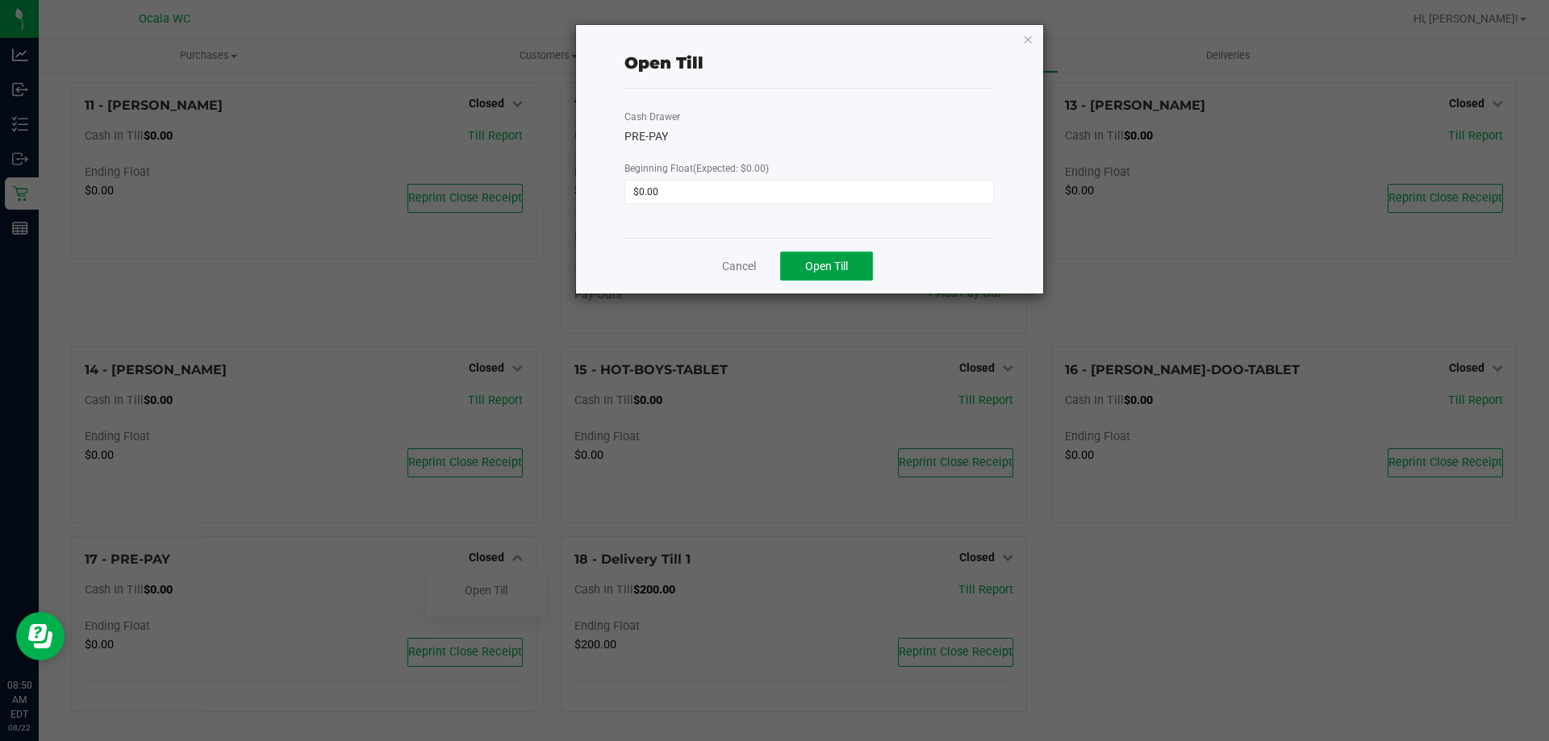
click at [809, 267] on span "Open Till" at bounding box center [826, 266] width 43 height 13
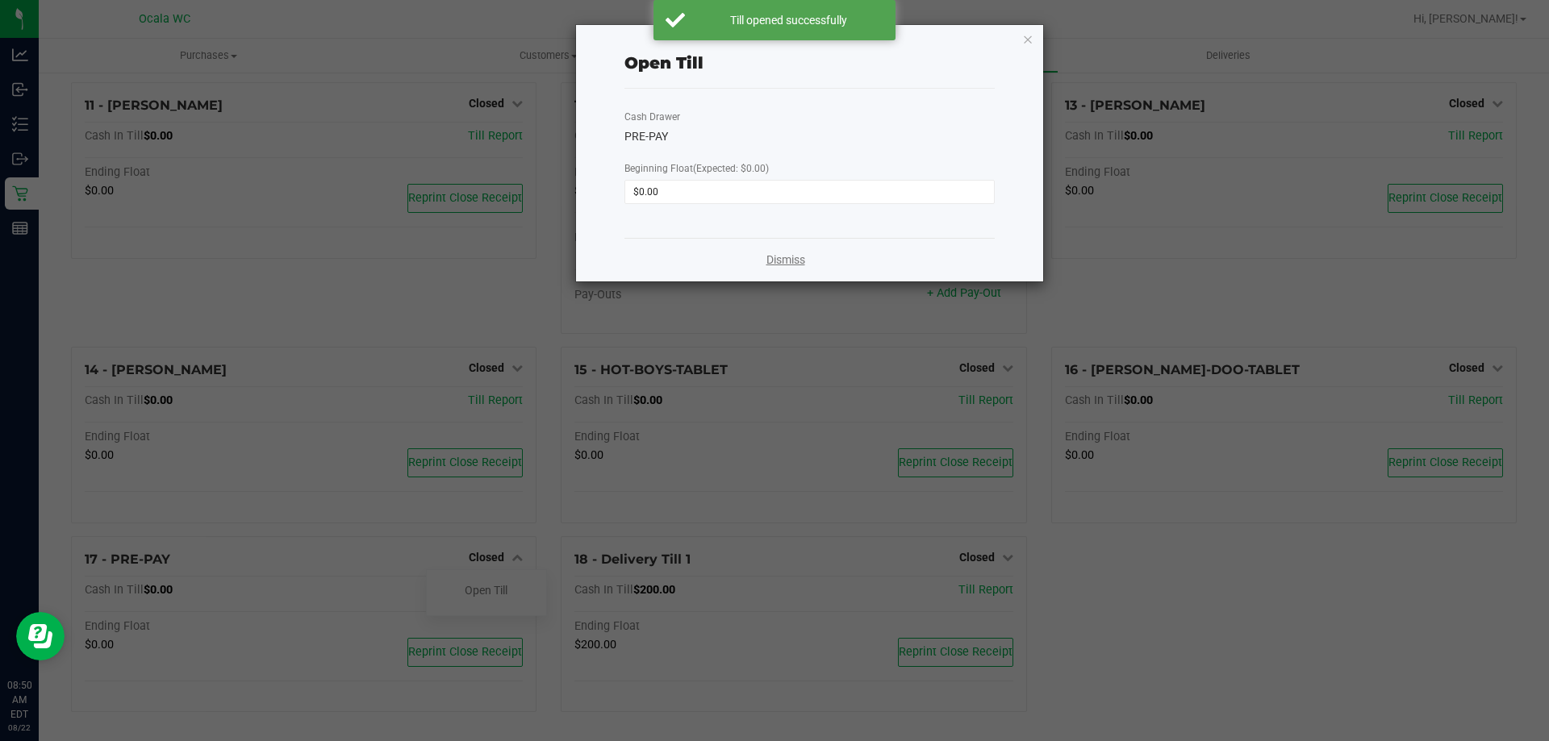
click at [801, 260] on link "Dismiss" at bounding box center [785, 260] width 39 height 17
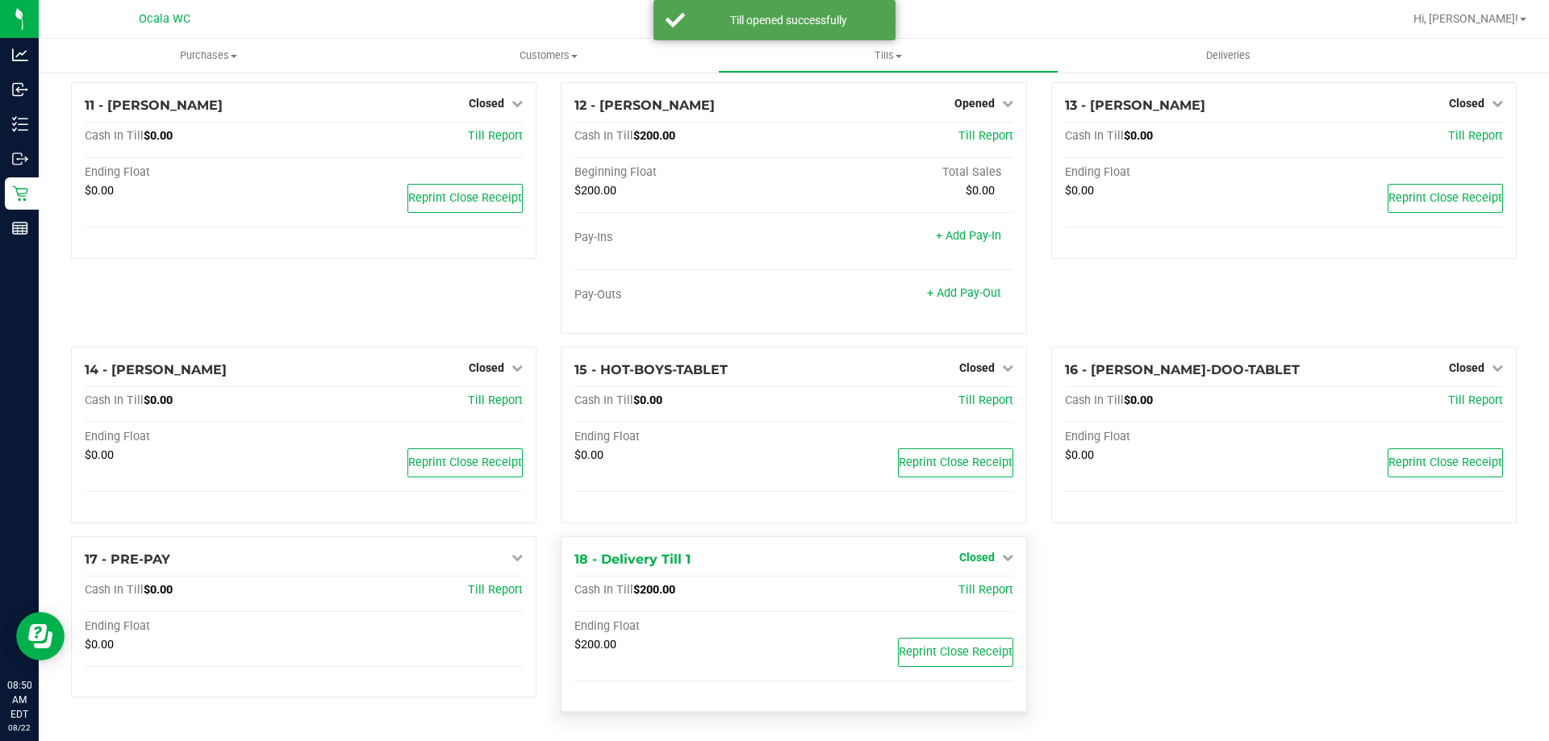
click at [981, 554] on span "Closed" at bounding box center [976, 557] width 35 height 13
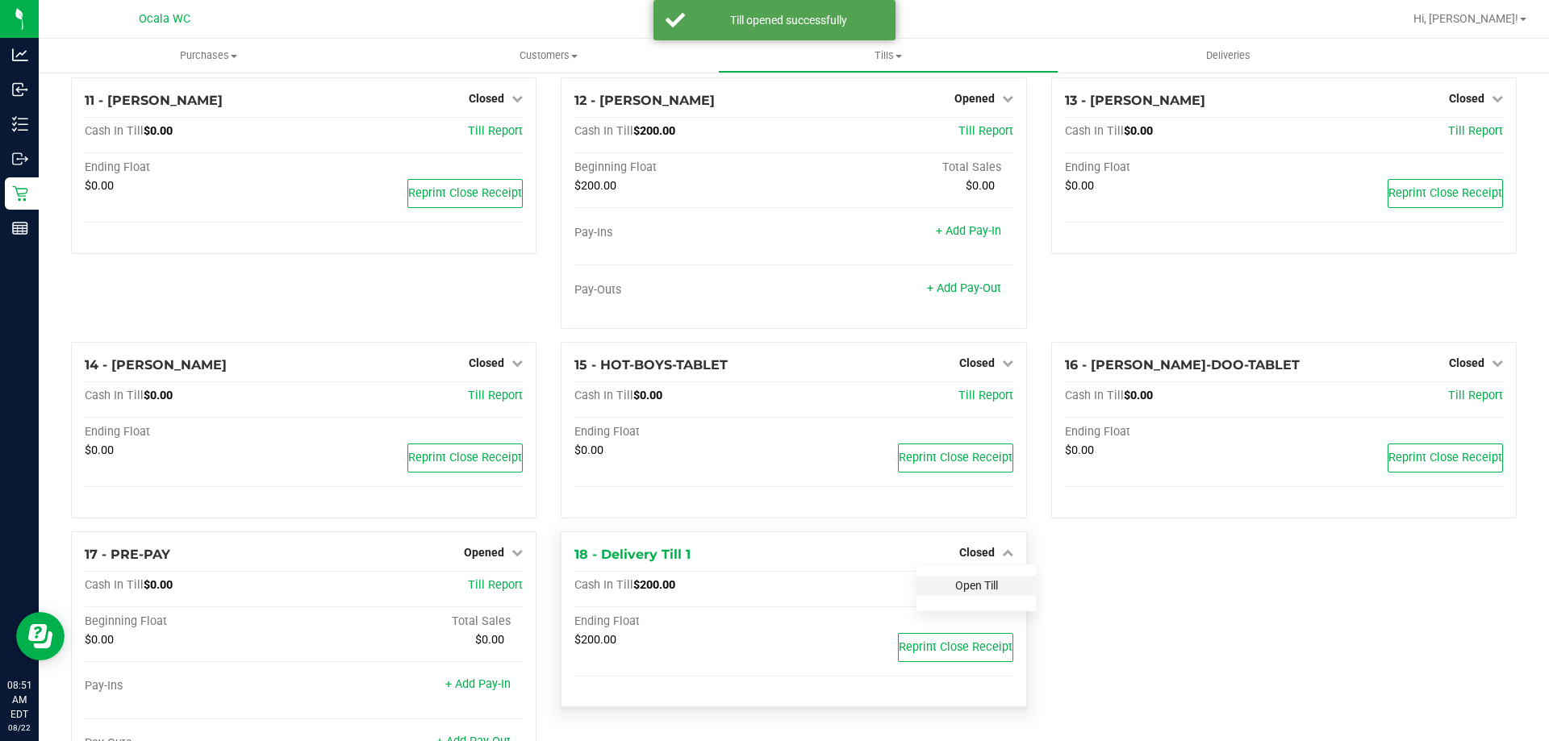
click at [978, 590] on link "Open Till" at bounding box center [976, 585] width 43 height 13
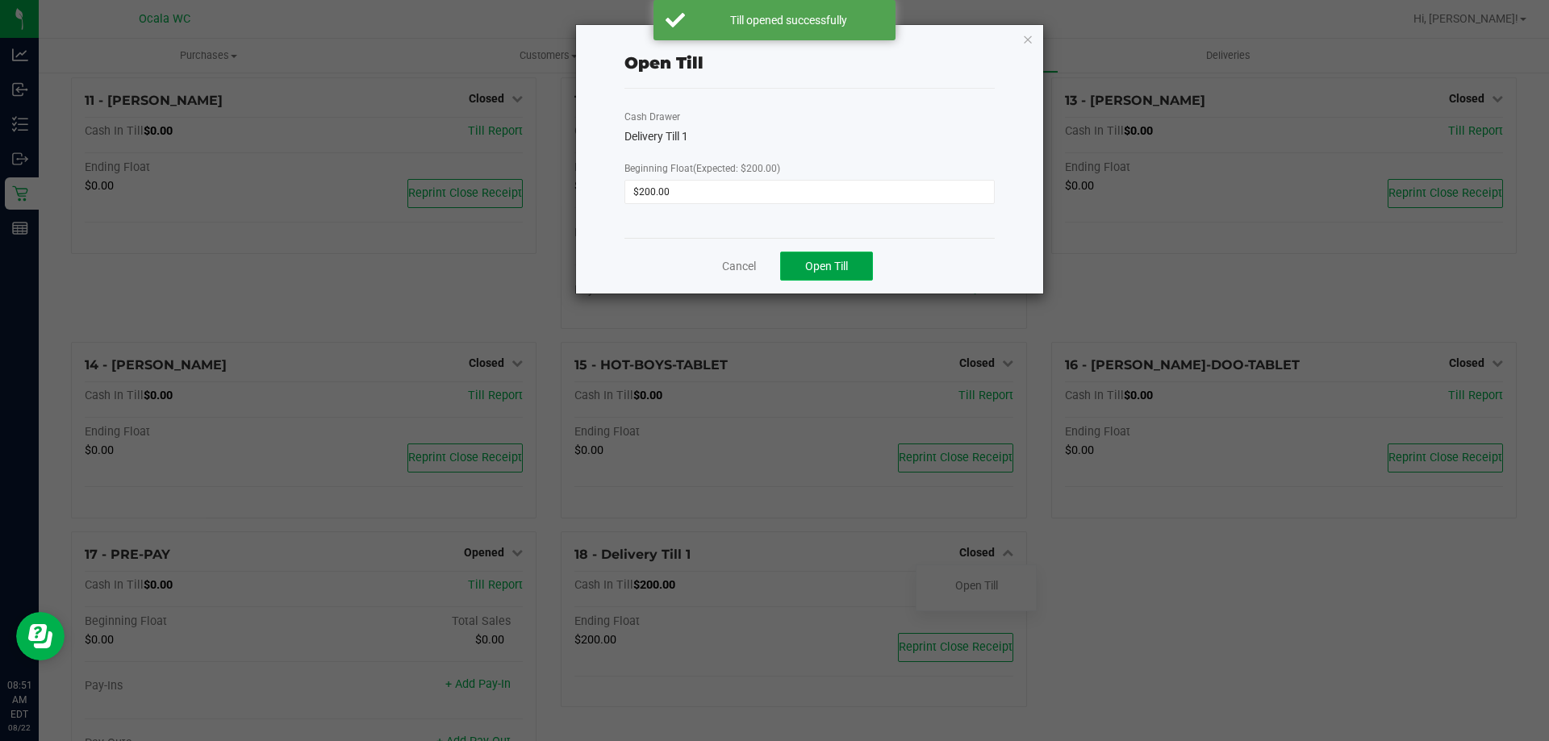
click at [839, 256] on button "Open Till" at bounding box center [826, 266] width 93 height 29
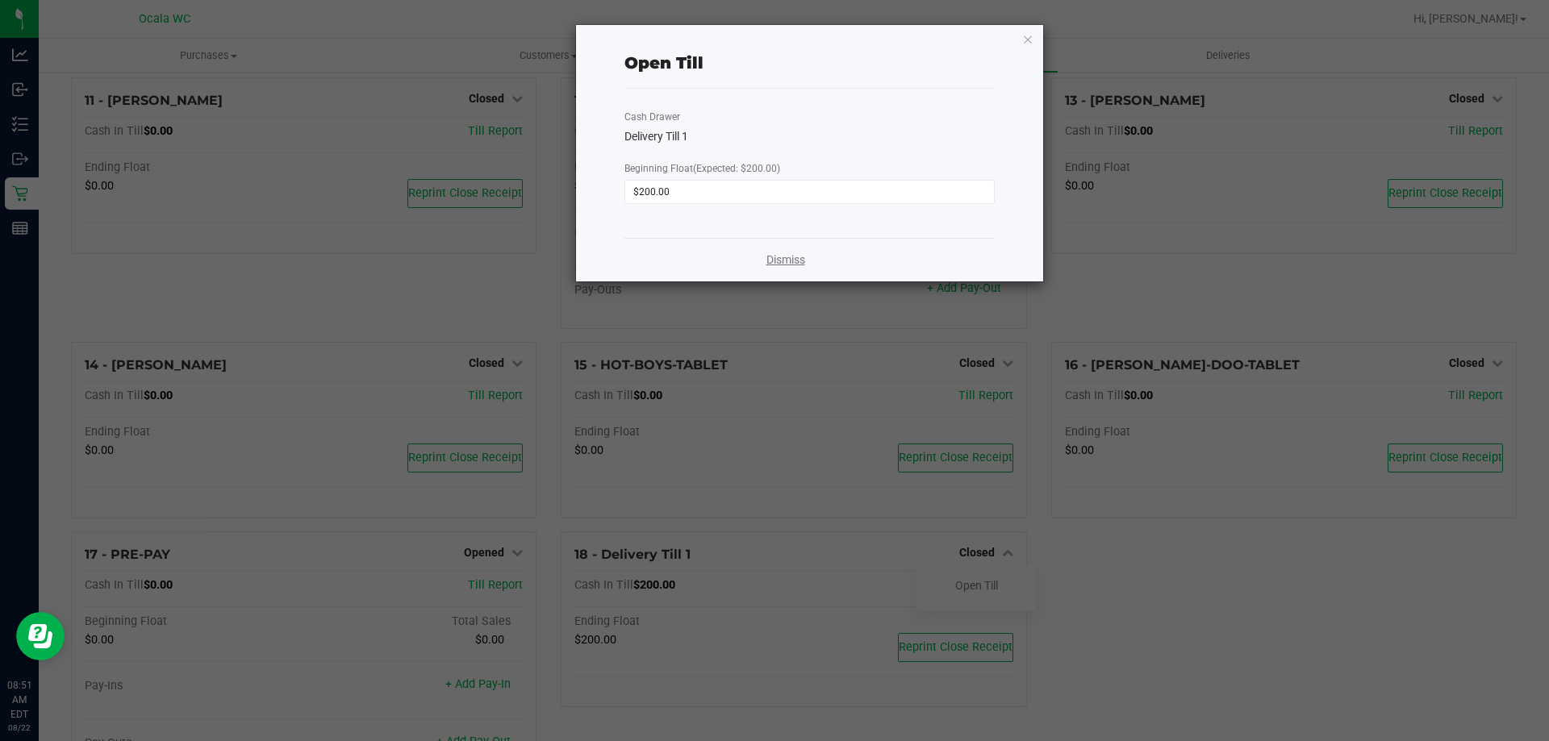
click at [779, 255] on link "Dismiss" at bounding box center [785, 260] width 39 height 17
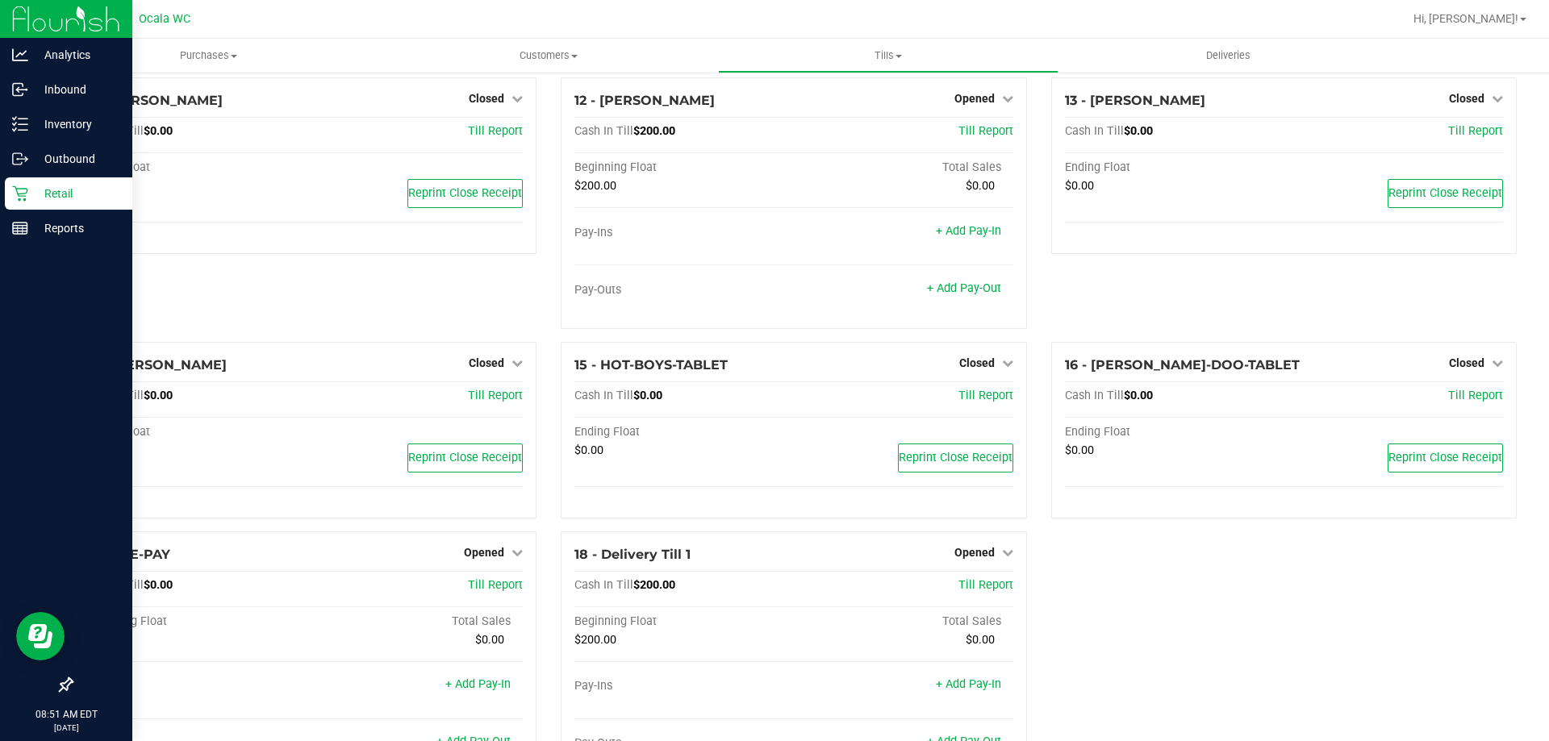
click at [50, 196] on p "Retail" at bounding box center [76, 193] width 97 height 19
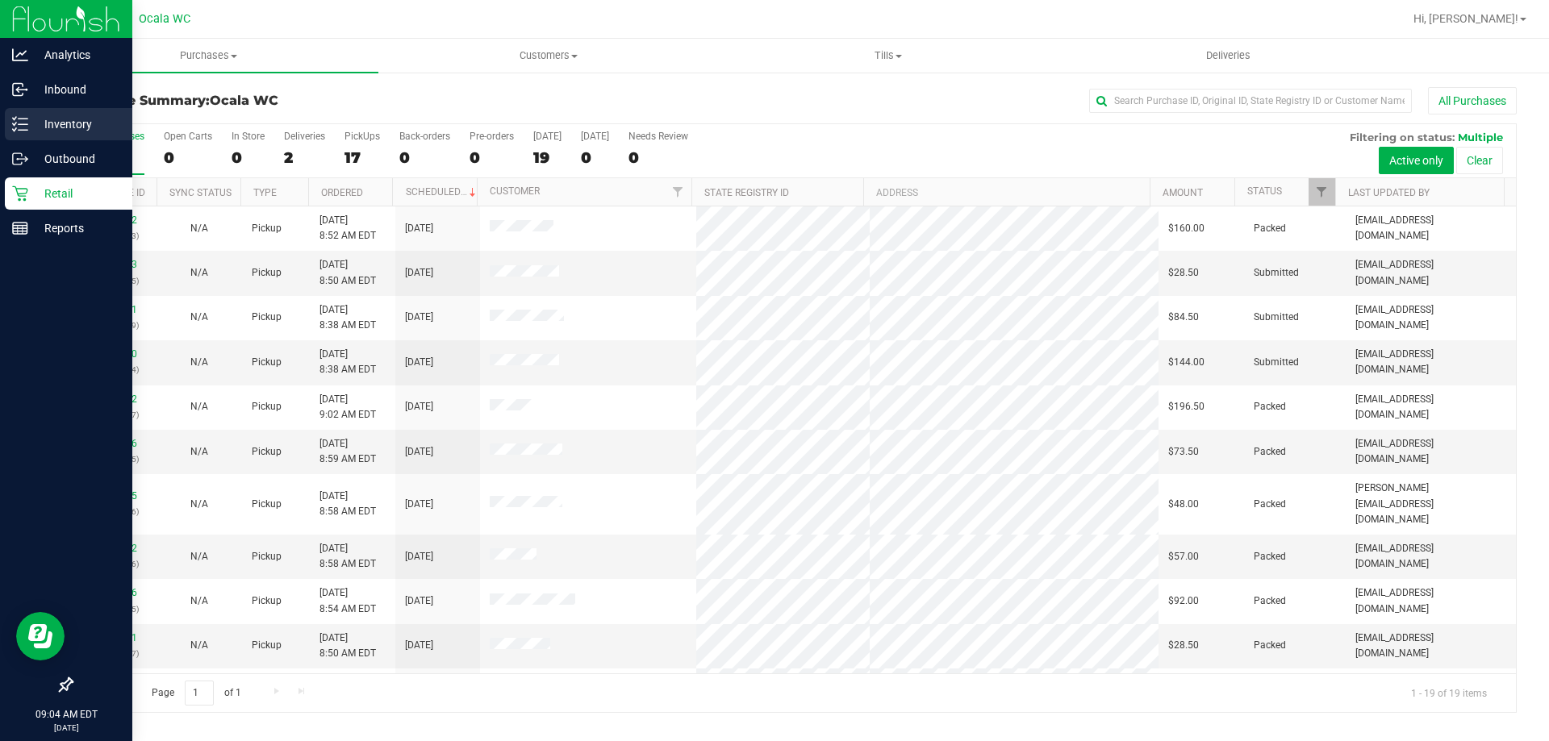
click at [13, 125] on icon at bounding box center [20, 124] width 16 height 16
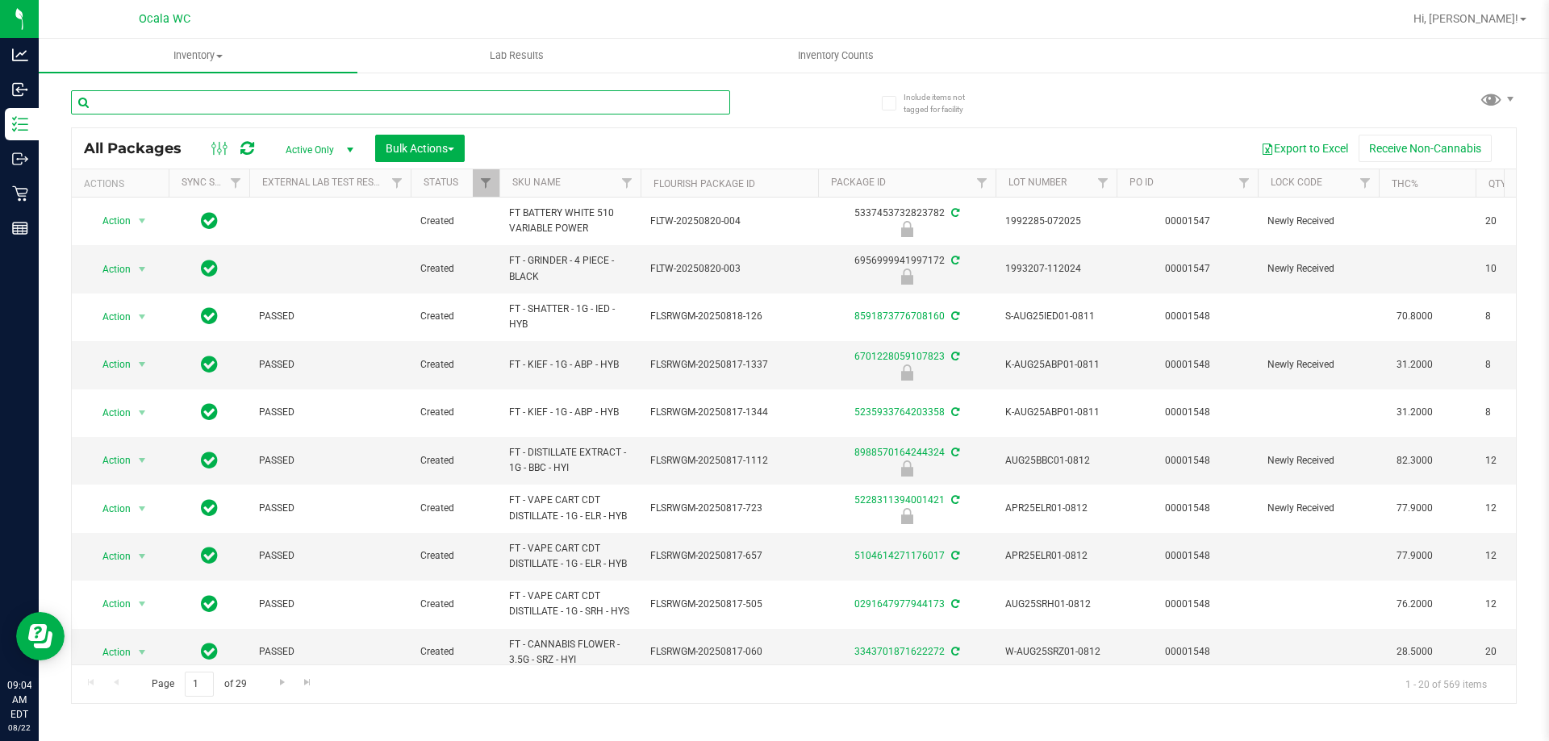
click at [278, 98] on input "text" at bounding box center [400, 102] width 659 height 24
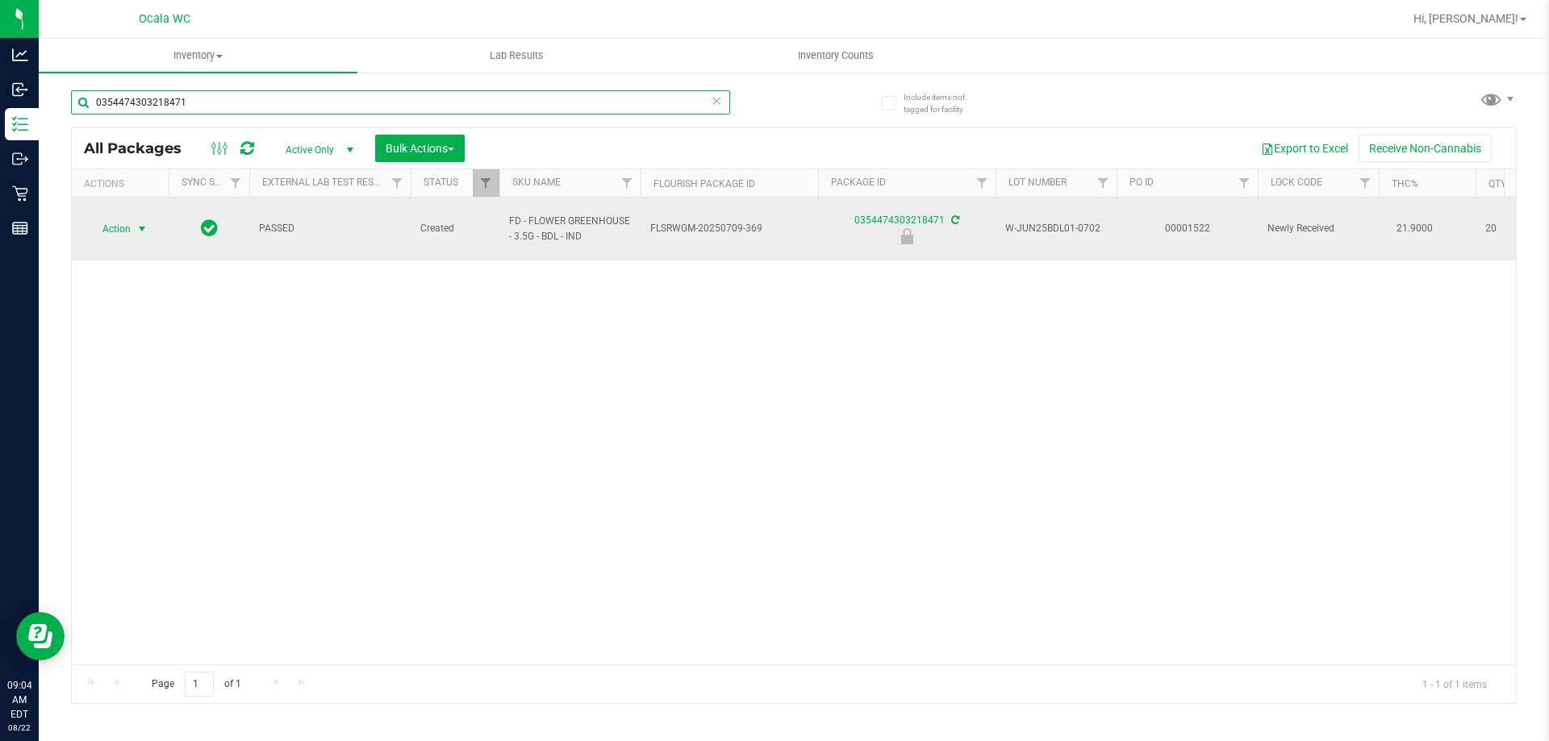
type input "0354474303218471"
click at [140, 223] on span "select" at bounding box center [142, 229] width 13 height 13
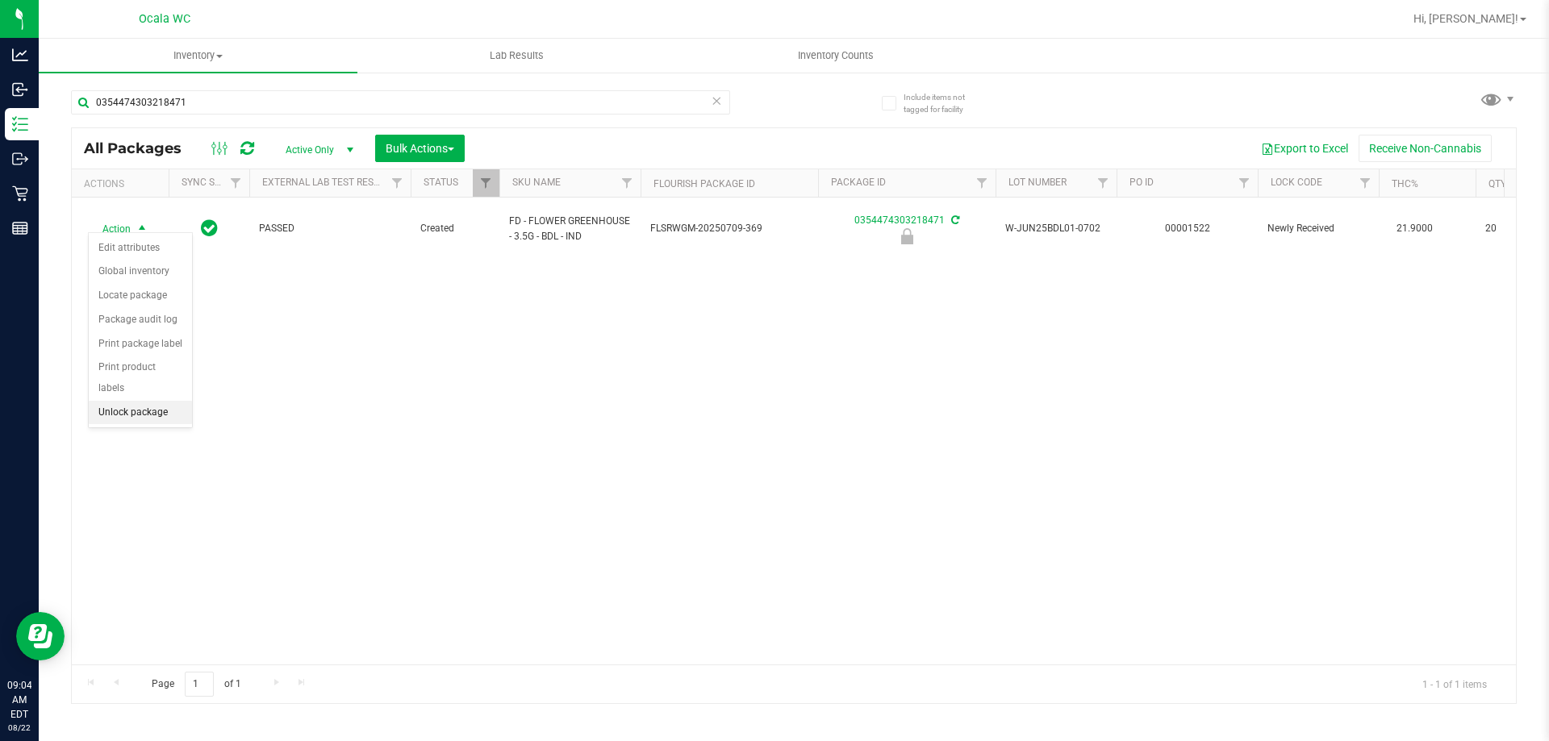
click at [107, 401] on li "Unlock package" at bounding box center [140, 413] width 103 height 24
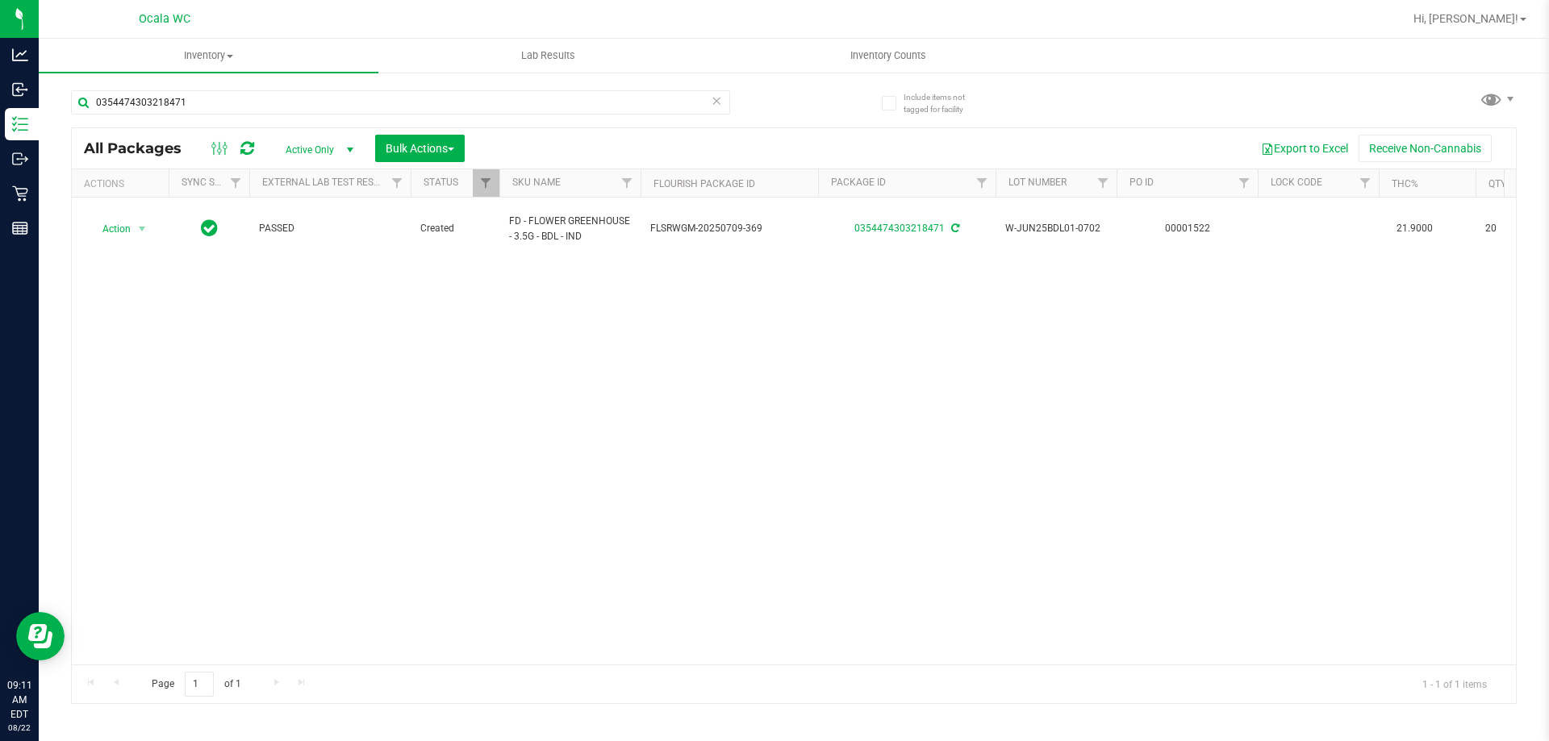
click at [214, 88] on div "0354474303218471" at bounding box center [432, 102] width 723 height 52
click at [211, 103] on input "0354474303218471" at bounding box center [400, 102] width 659 height 24
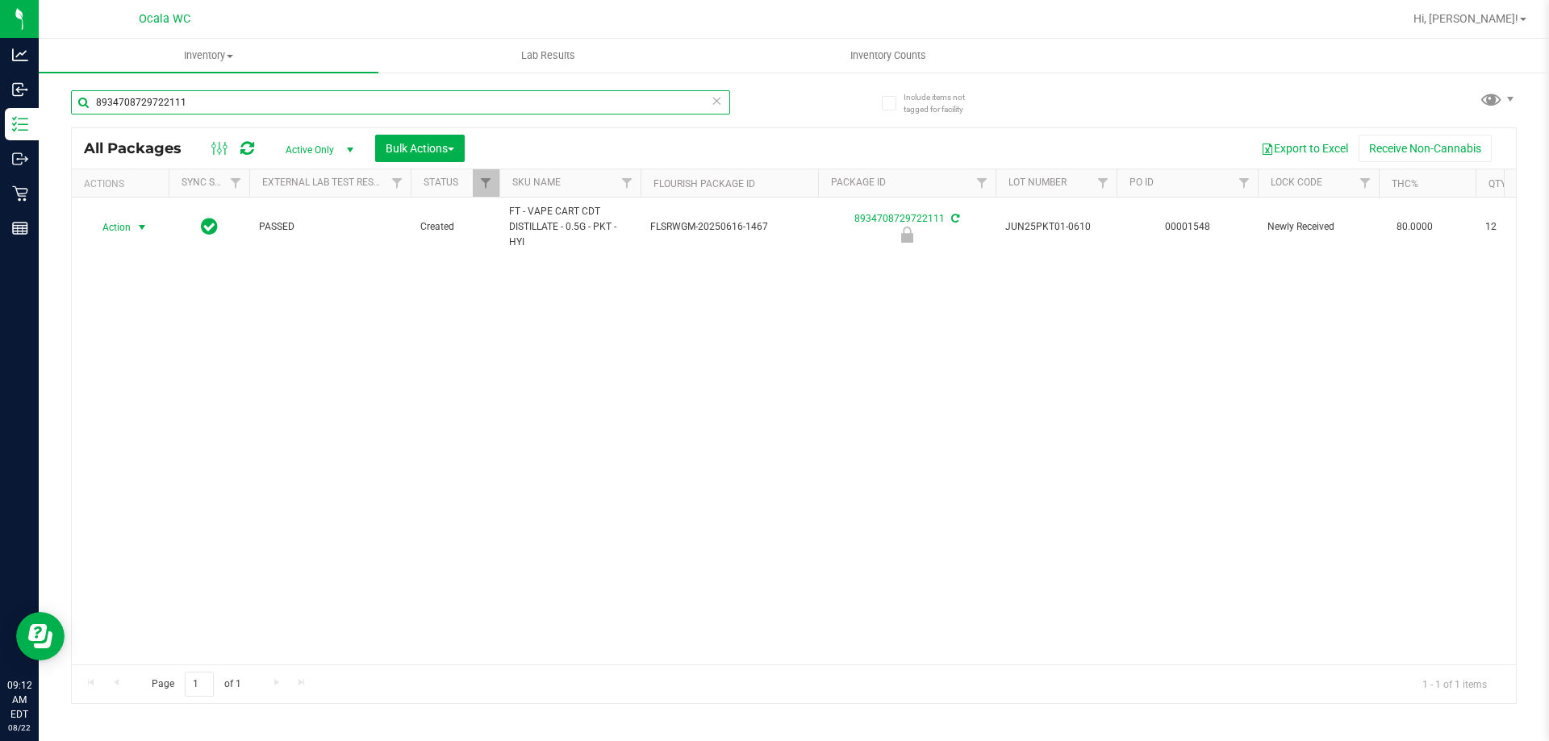
type input "8934708729722111"
click at [111, 223] on span "Action" at bounding box center [110, 227] width 44 height 23
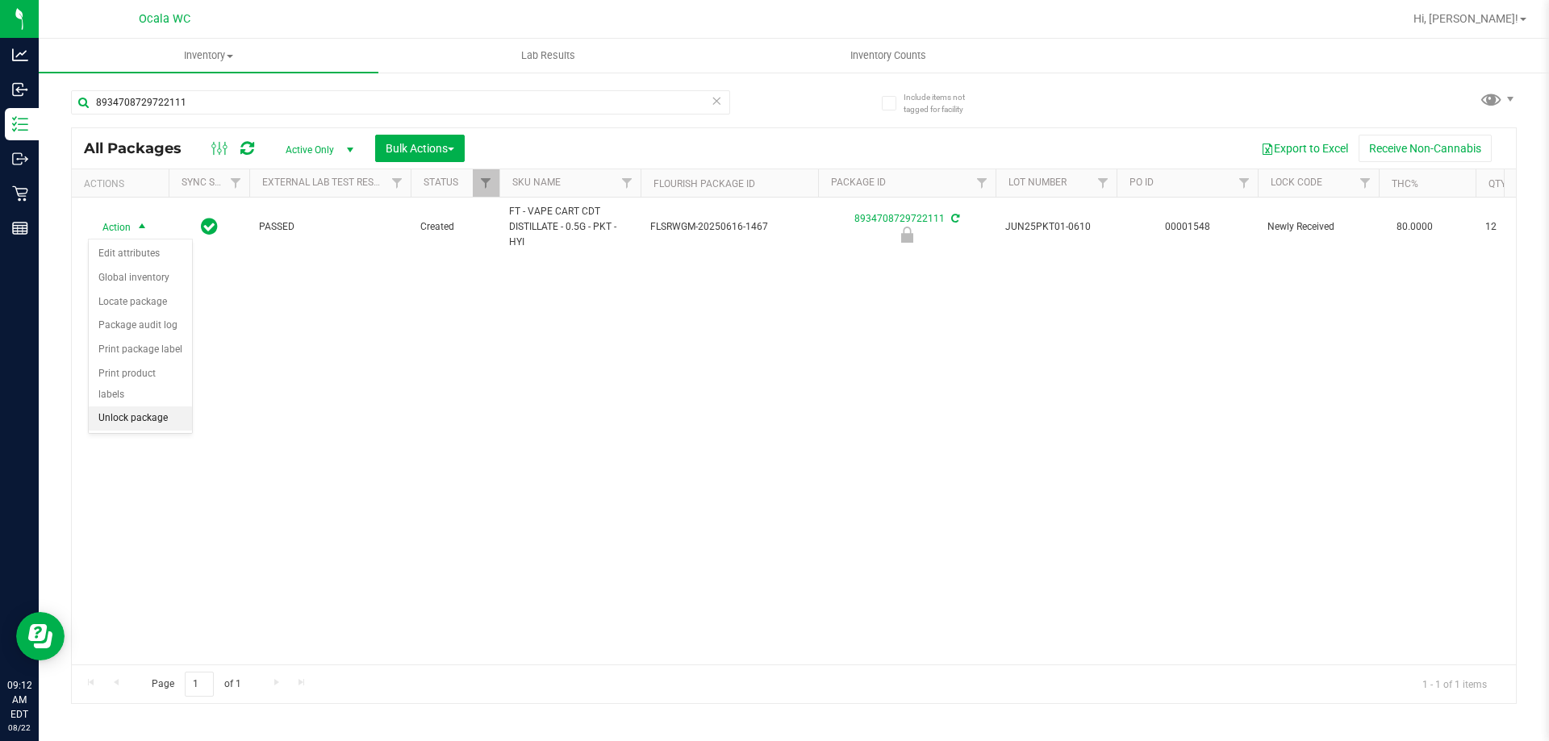
click at [129, 407] on li "Unlock package" at bounding box center [140, 419] width 103 height 24
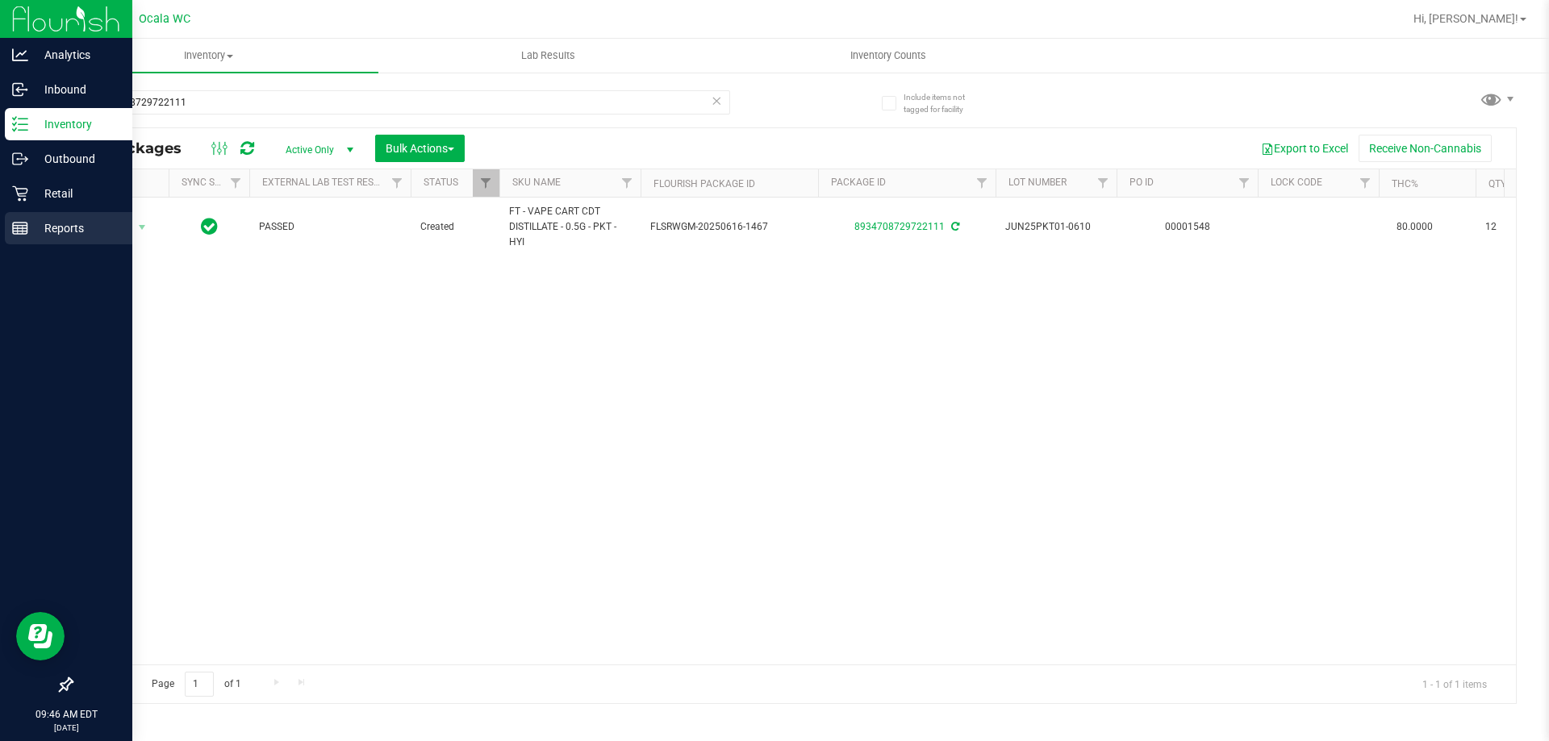
click at [31, 218] on div "Reports" at bounding box center [68, 228] width 127 height 32
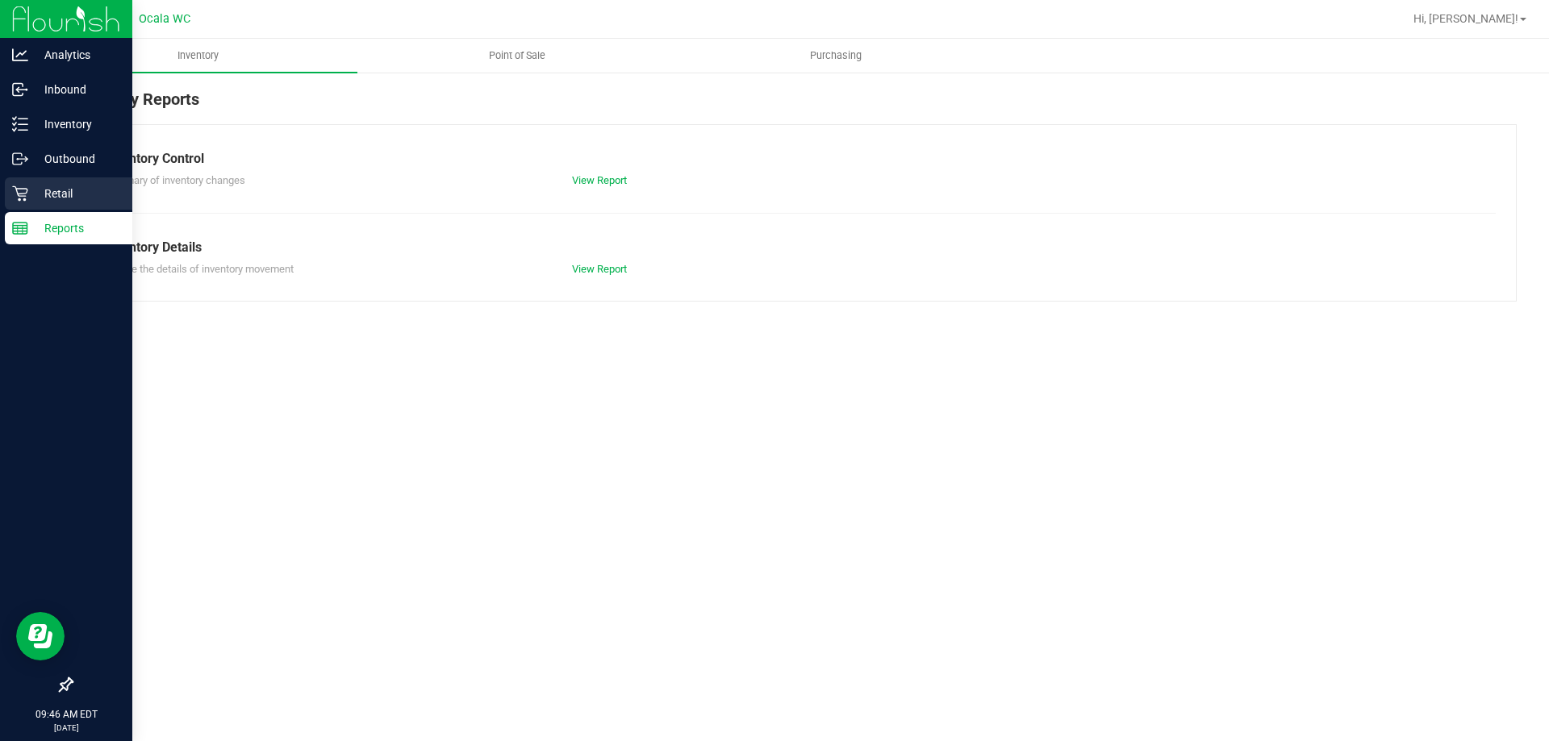
click at [40, 193] on p "Retail" at bounding box center [76, 193] width 97 height 19
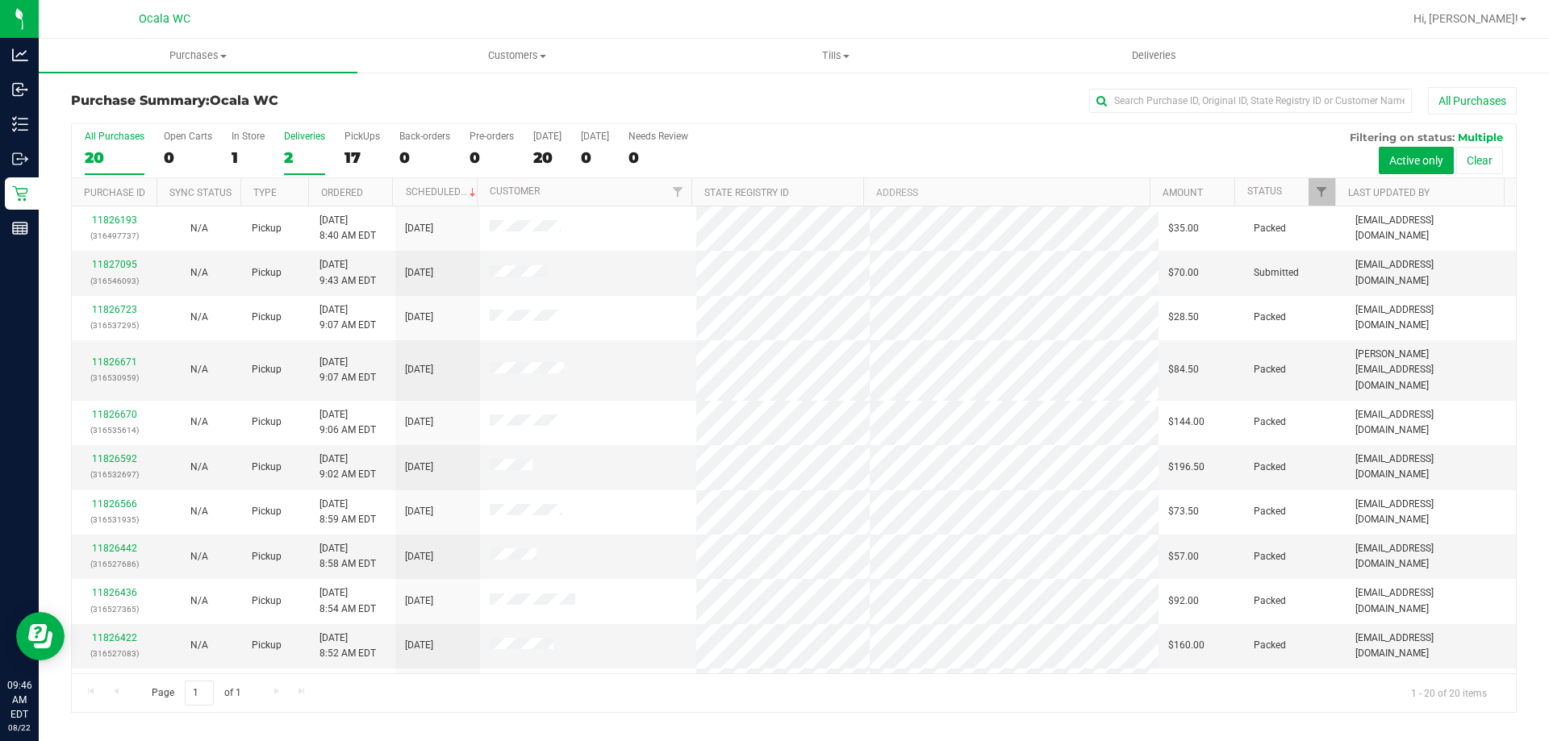
click at [298, 155] on div "2" at bounding box center [304, 157] width 41 height 19
click at [0, 0] on input "Deliveries 2" at bounding box center [0, 0] width 0 height 0
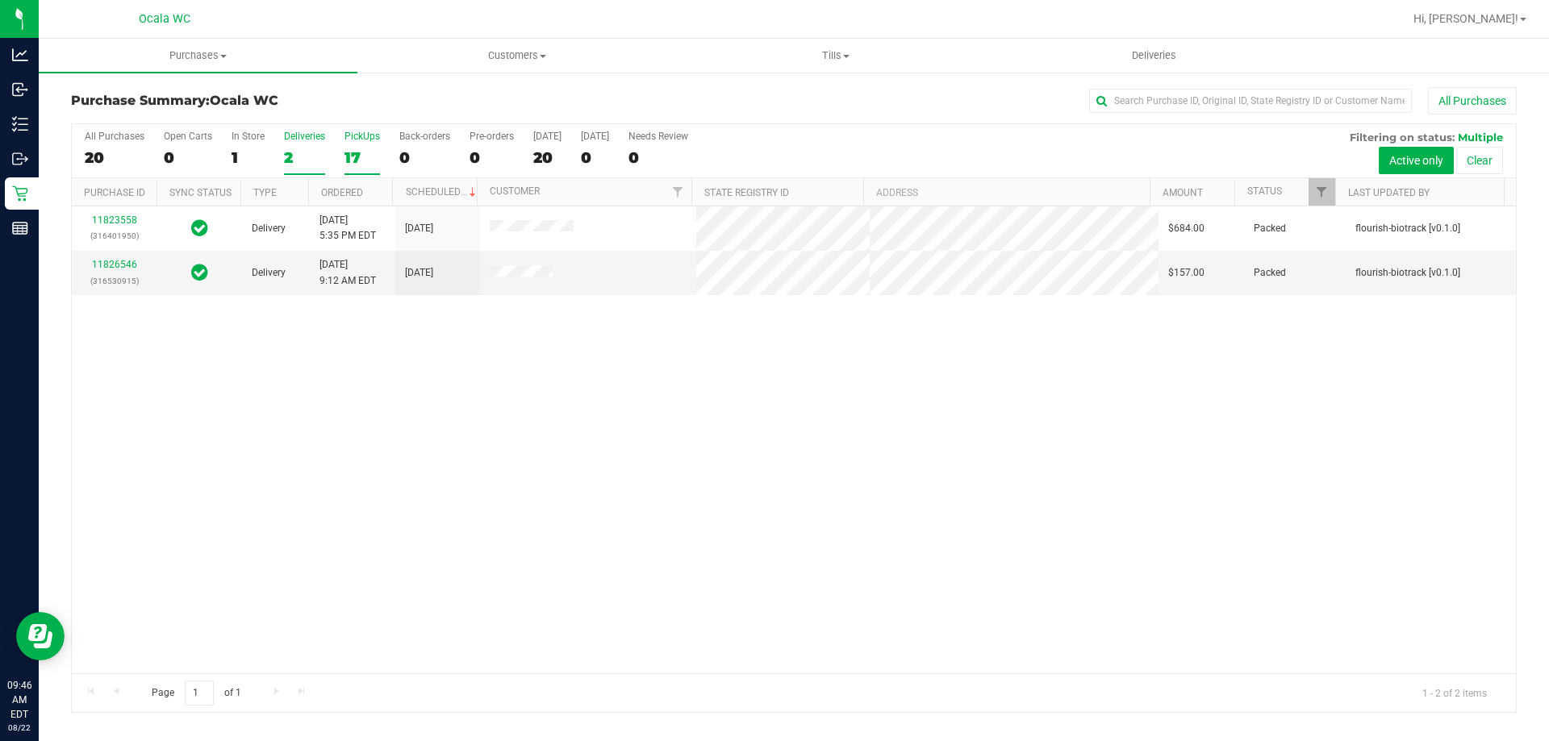
click at [357, 161] on div "17" at bounding box center [361, 157] width 35 height 19
click at [0, 0] on input "PickUps 17" at bounding box center [0, 0] width 0 height 0
